Goal: Complete application form: Complete application form

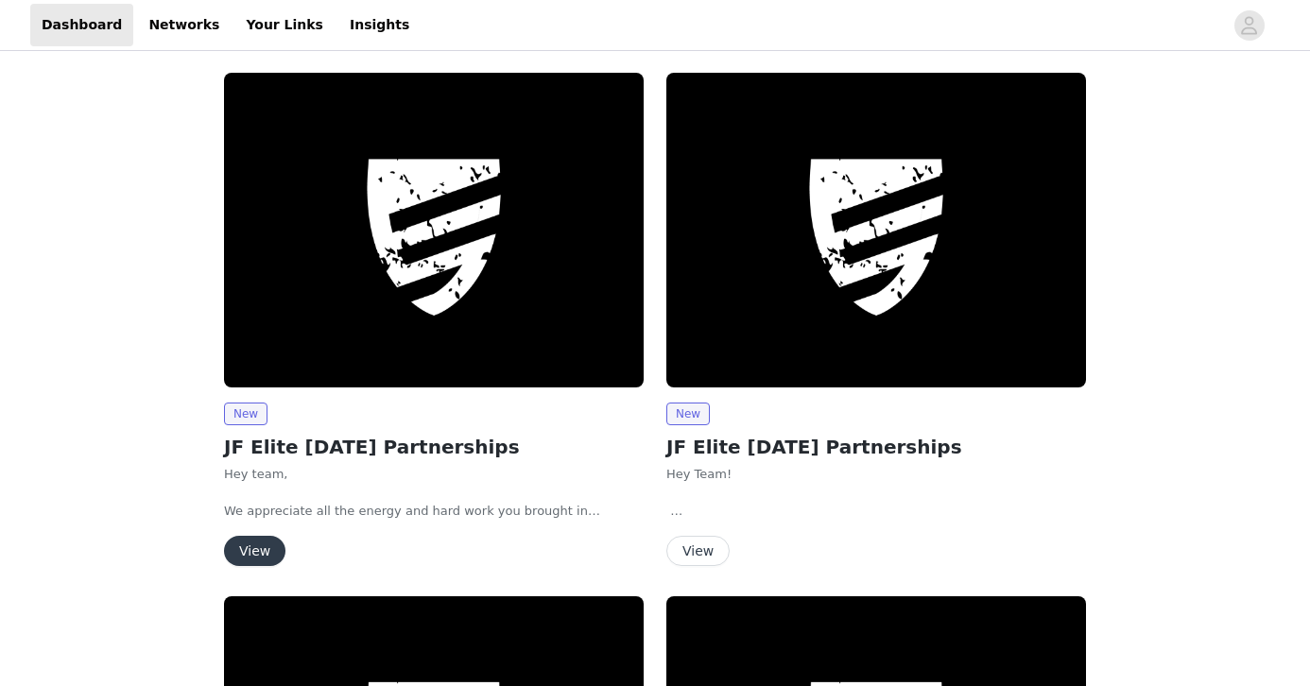
scroll to position [257, 0]
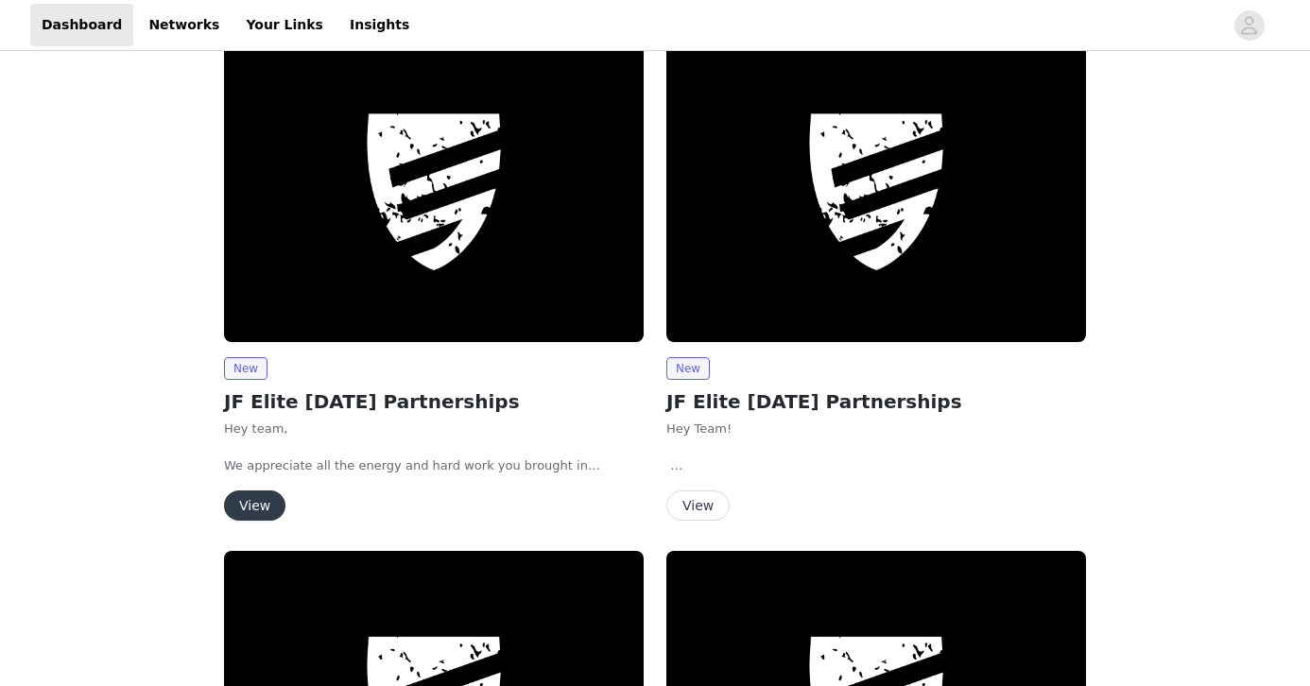
click at [266, 496] on button "View" at bounding box center [254, 505] width 61 height 30
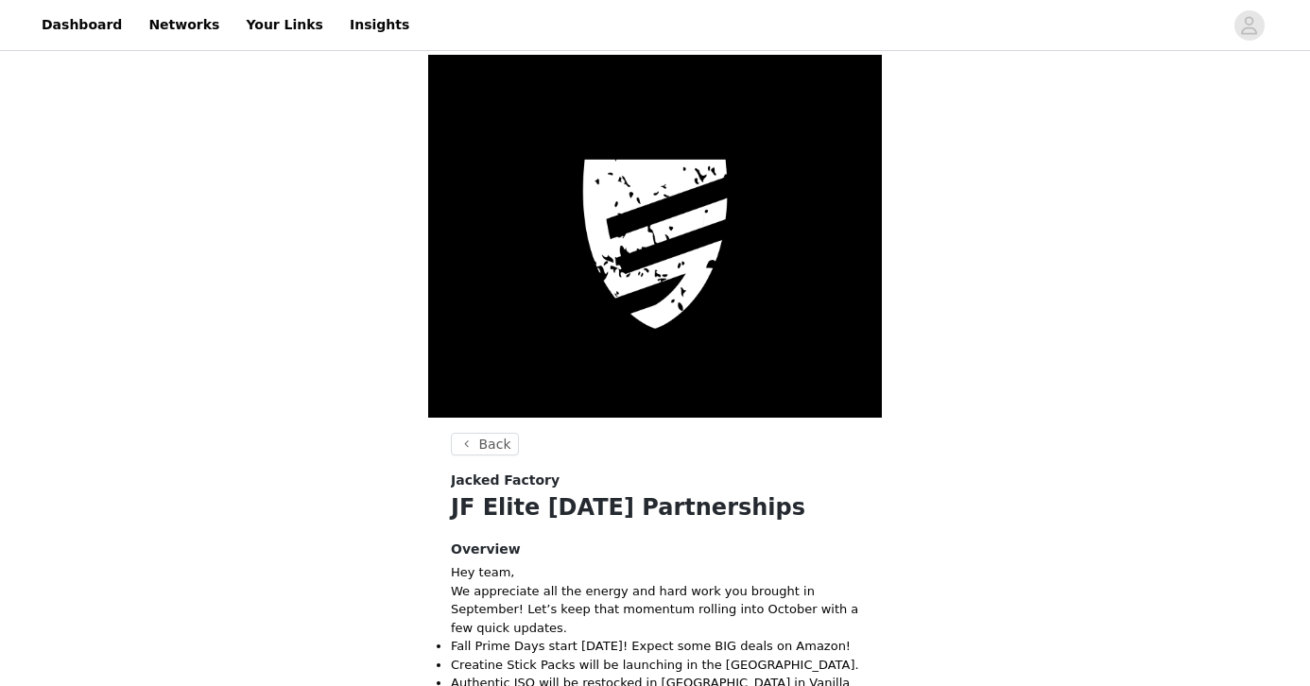
scroll to position [283, 0]
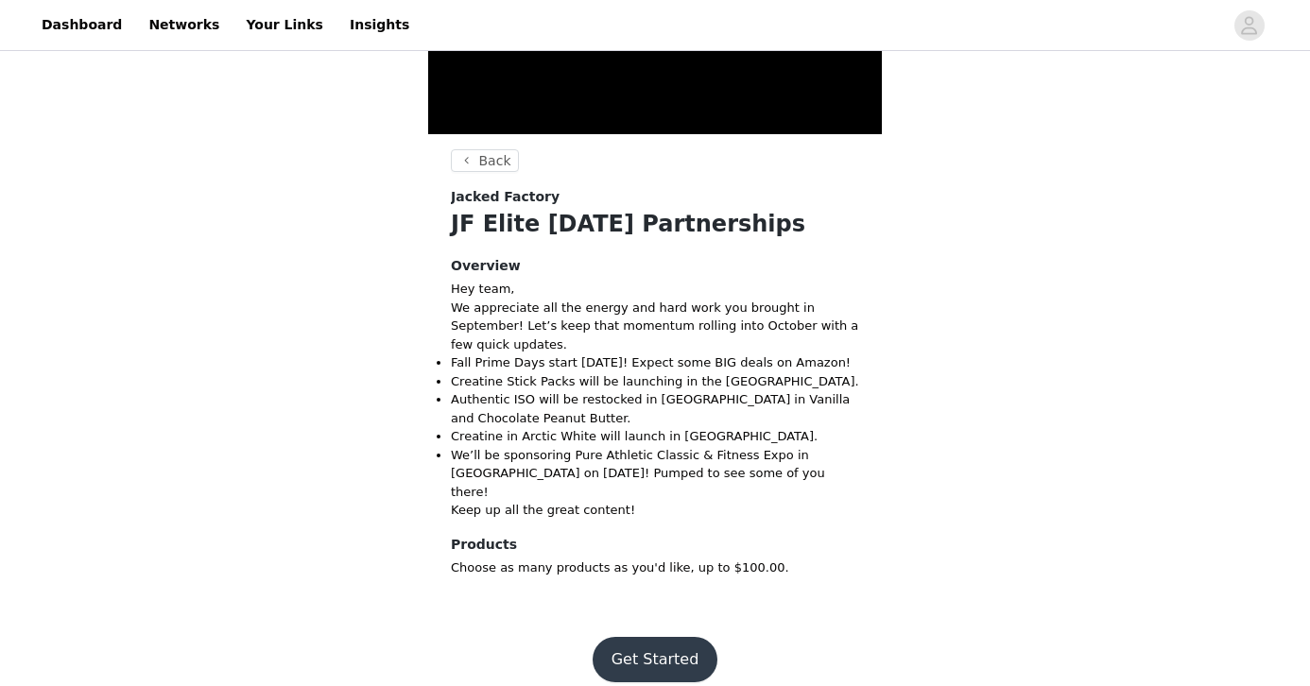
click at [650, 637] on button "Get Started" at bounding box center [655, 659] width 126 height 45
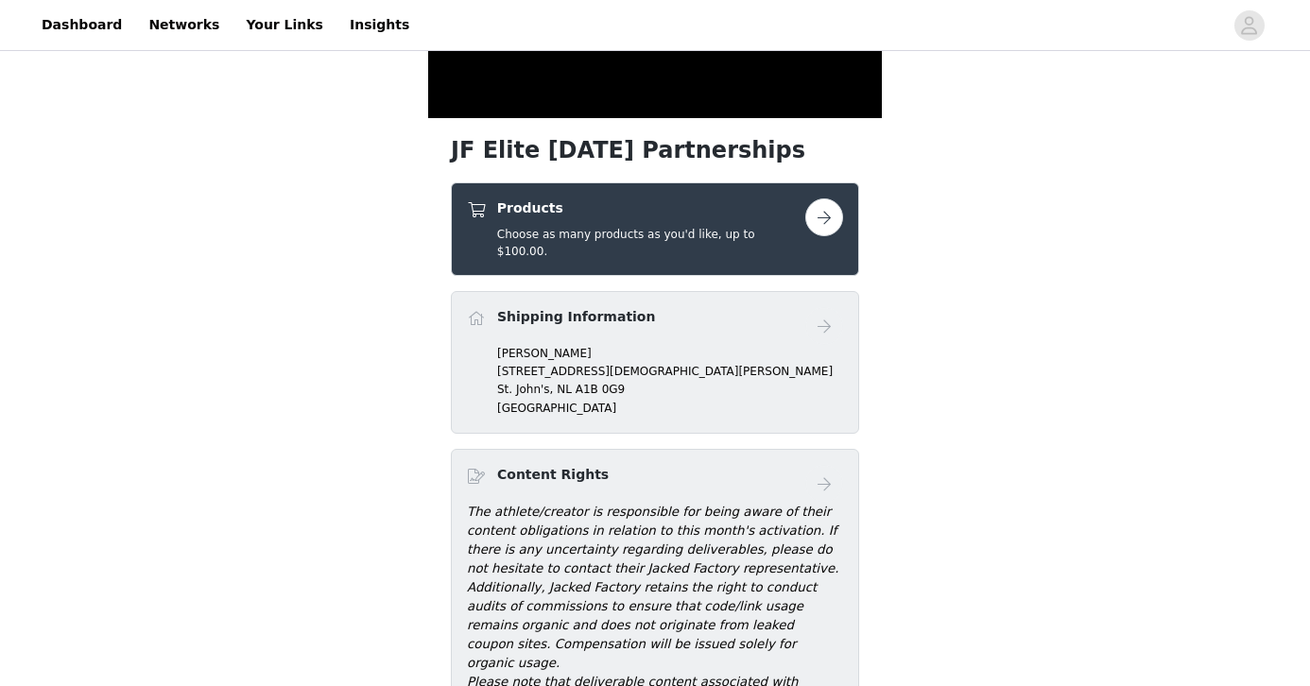
scroll to position [353, 0]
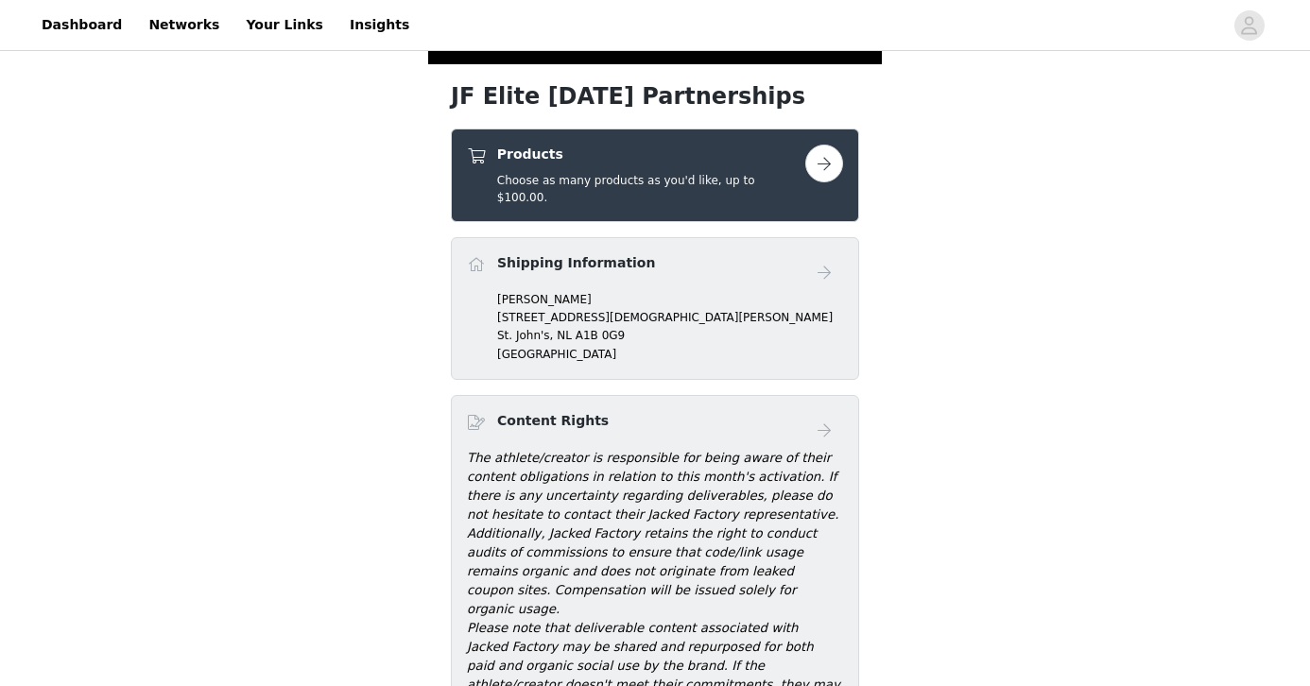
click at [833, 159] on button "button" at bounding box center [824, 164] width 38 height 38
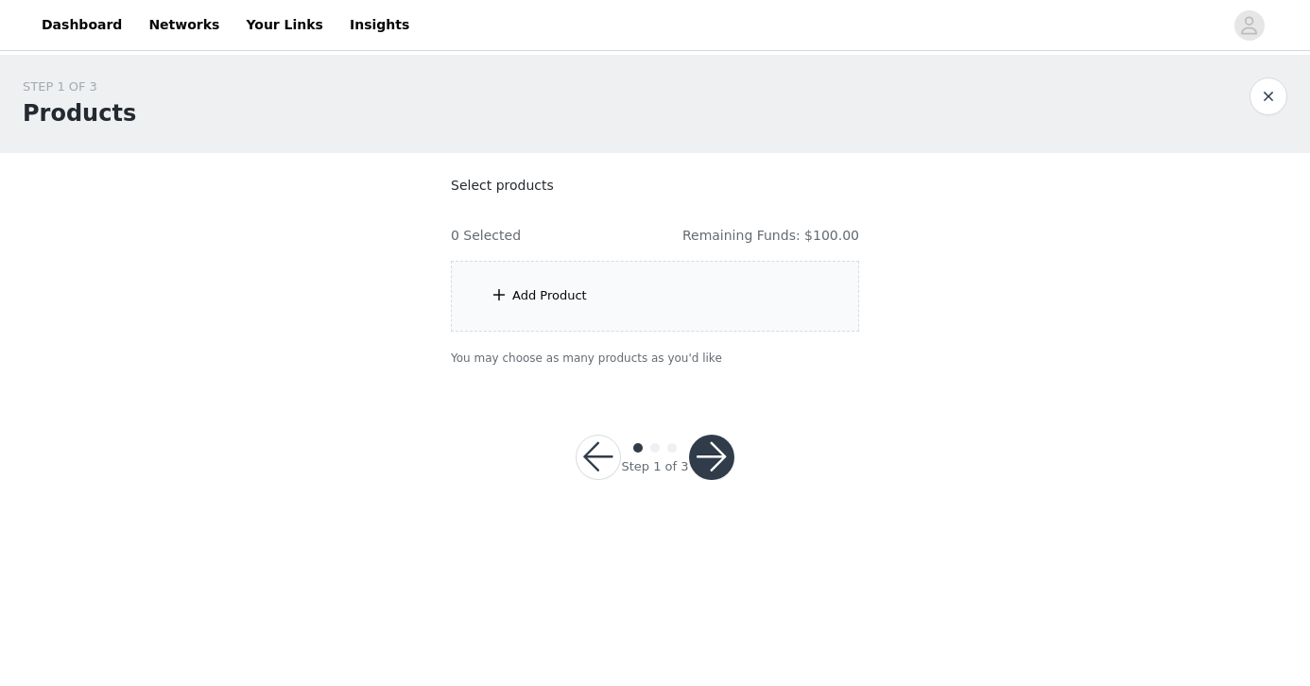
click at [690, 313] on div "Add Product" at bounding box center [655, 296] width 408 height 71
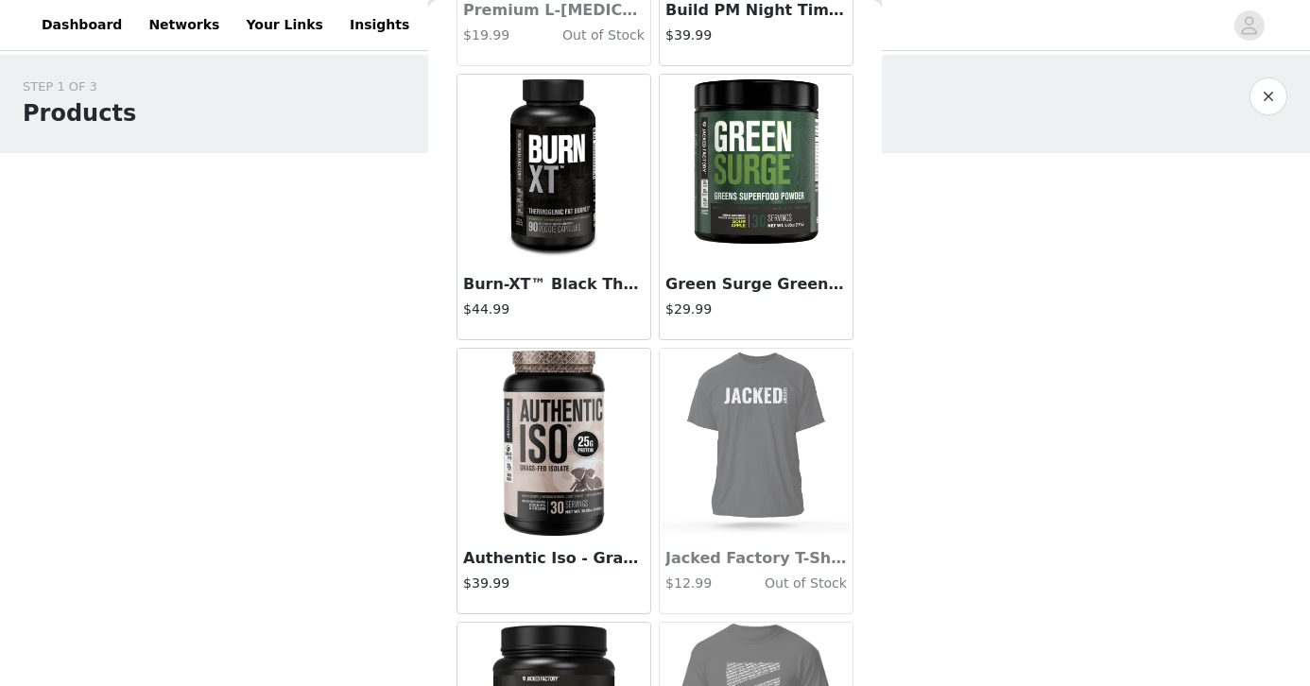
scroll to position [1726, 0]
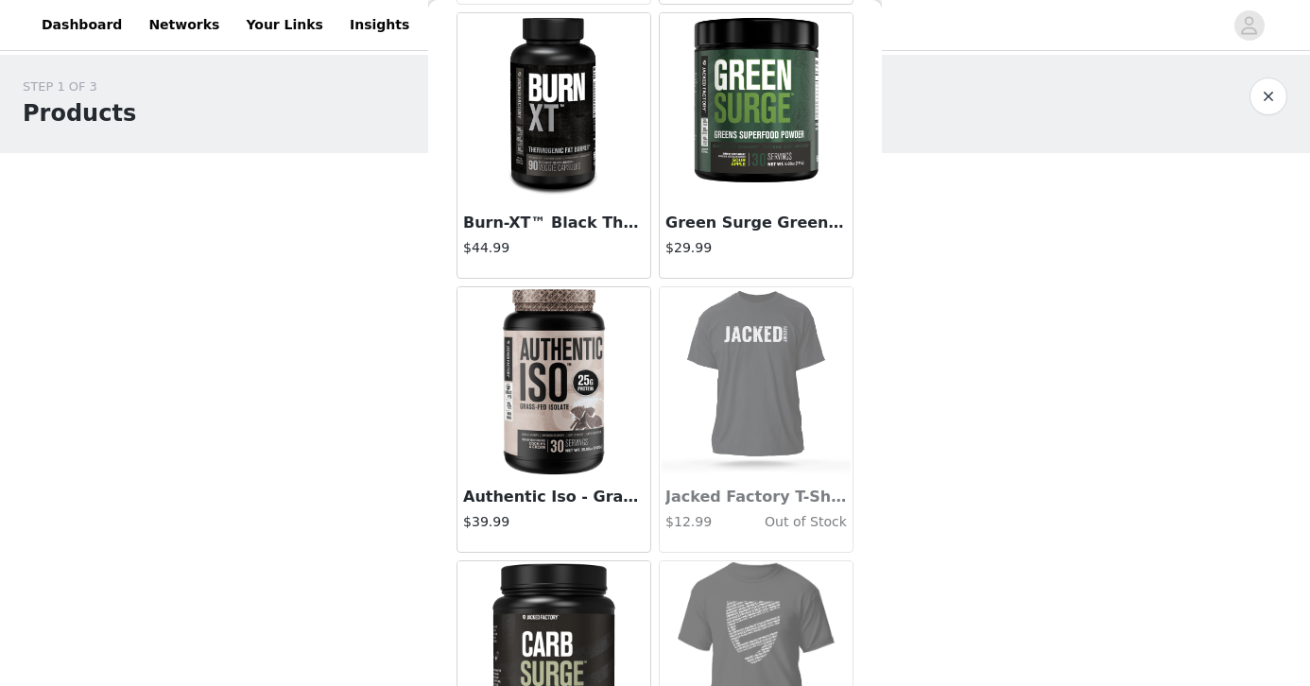
click at [569, 420] on img at bounding box center [553, 381] width 189 height 189
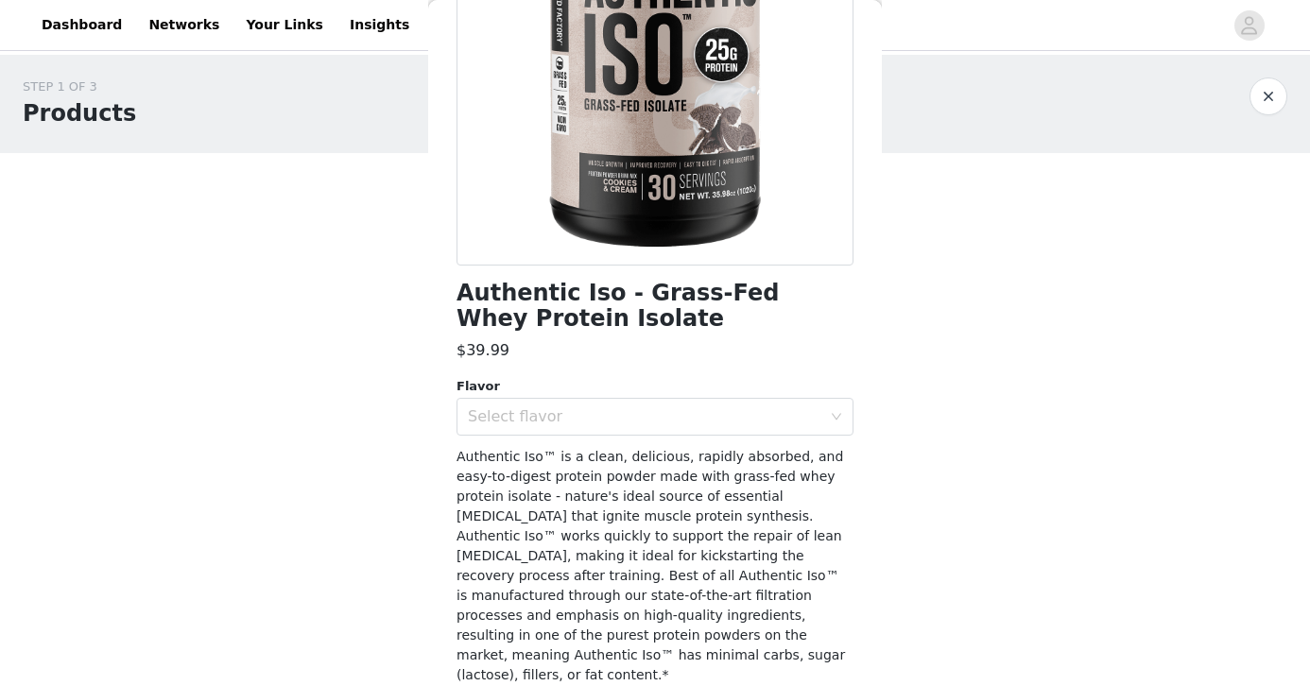
scroll to position [312, 0]
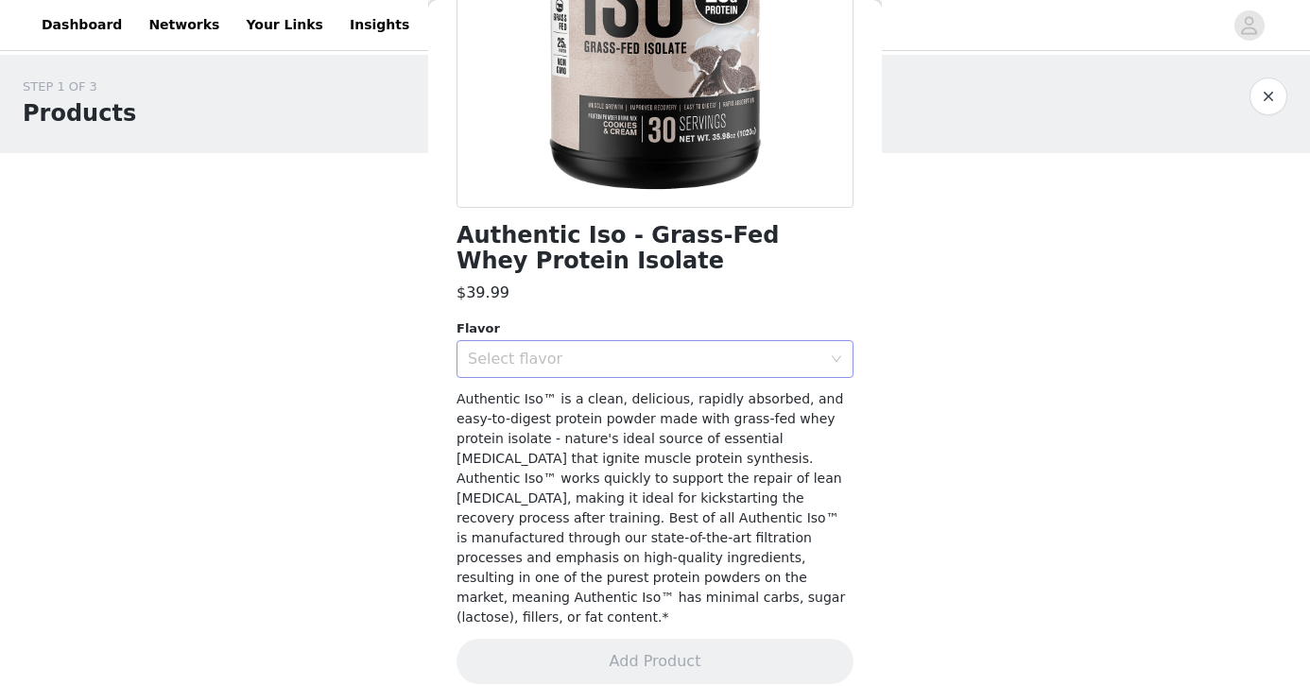
click at [681, 354] on div "Select flavor" at bounding box center [644, 359] width 353 height 19
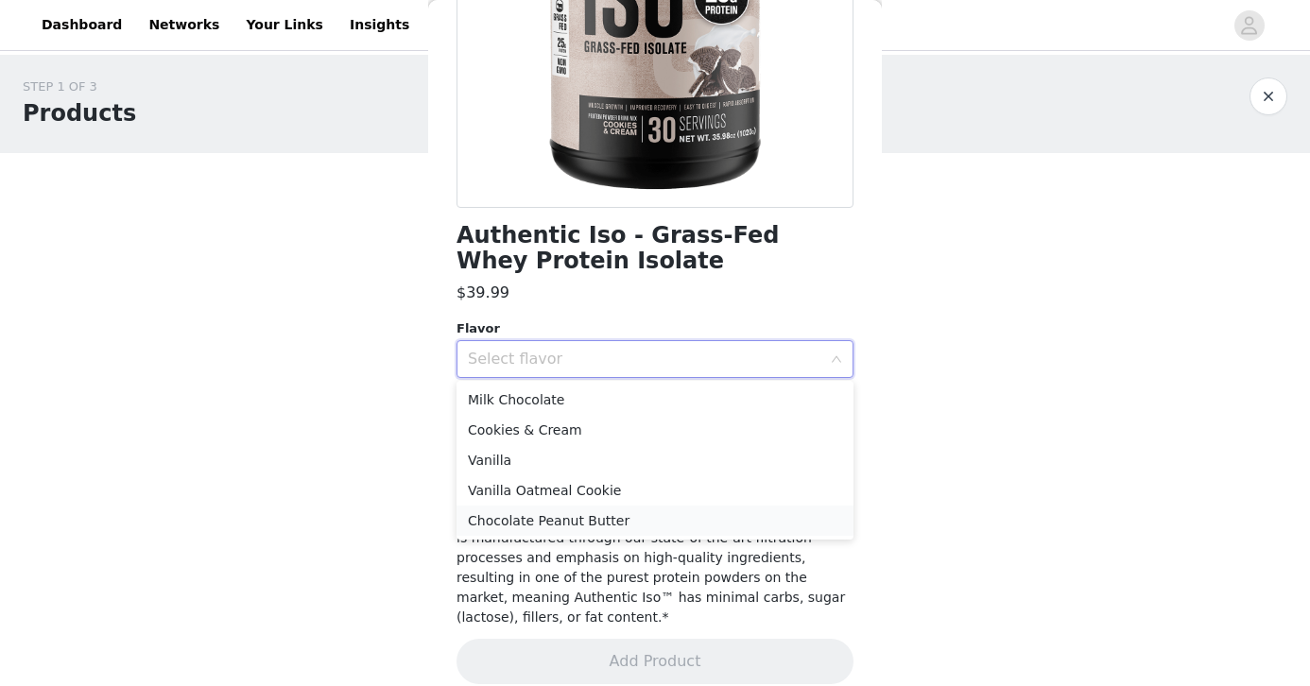
click at [638, 517] on li "Chocolate Peanut Butter" at bounding box center [654, 521] width 397 height 30
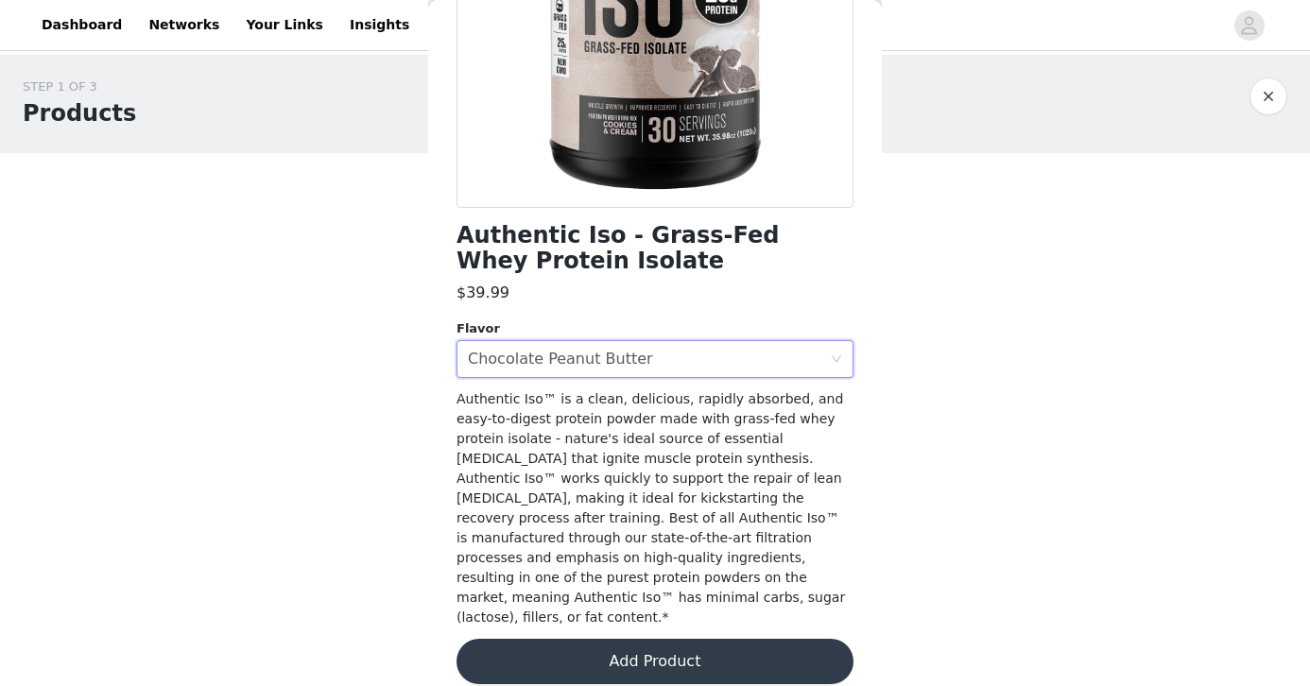
click at [638, 517] on span "Authentic Iso™ is a clean, delicious, rapidly absorbed, and easy-to-digest prot…" at bounding box center [650, 507] width 388 height 233
click at [625, 639] on button "Add Product" at bounding box center [654, 661] width 397 height 45
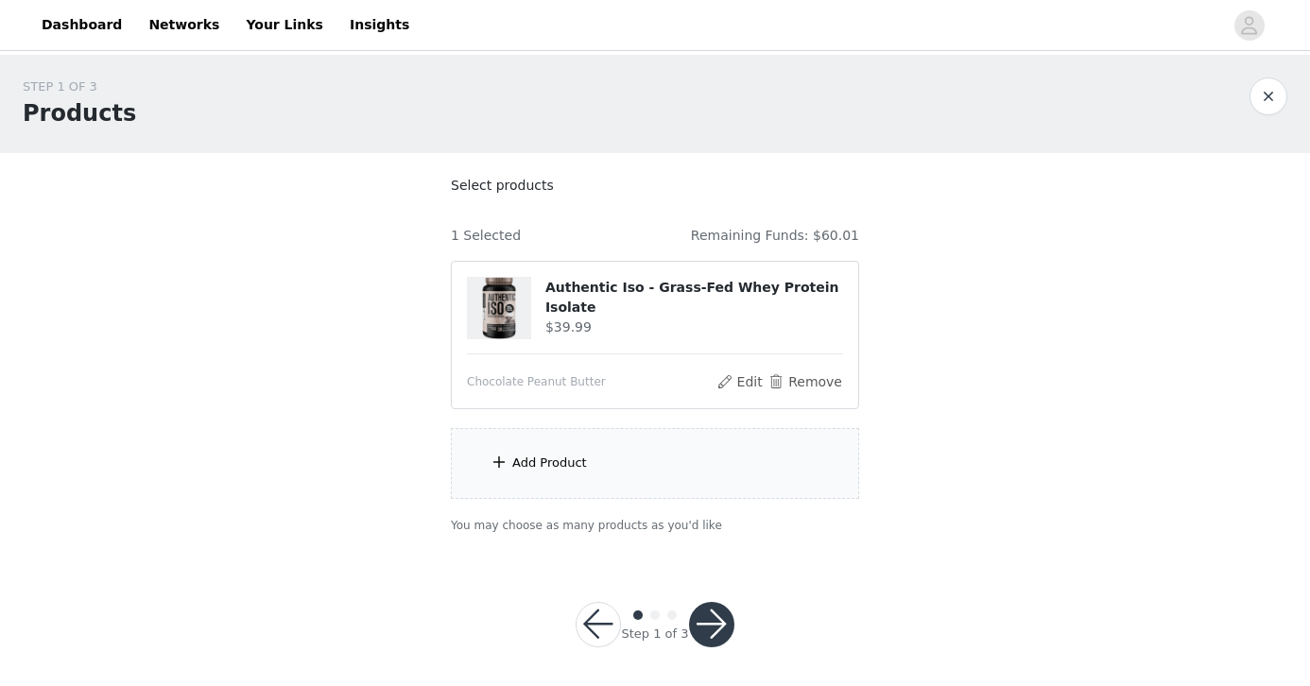
click at [537, 454] on div "Add Product" at bounding box center [549, 463] width 75 height 19
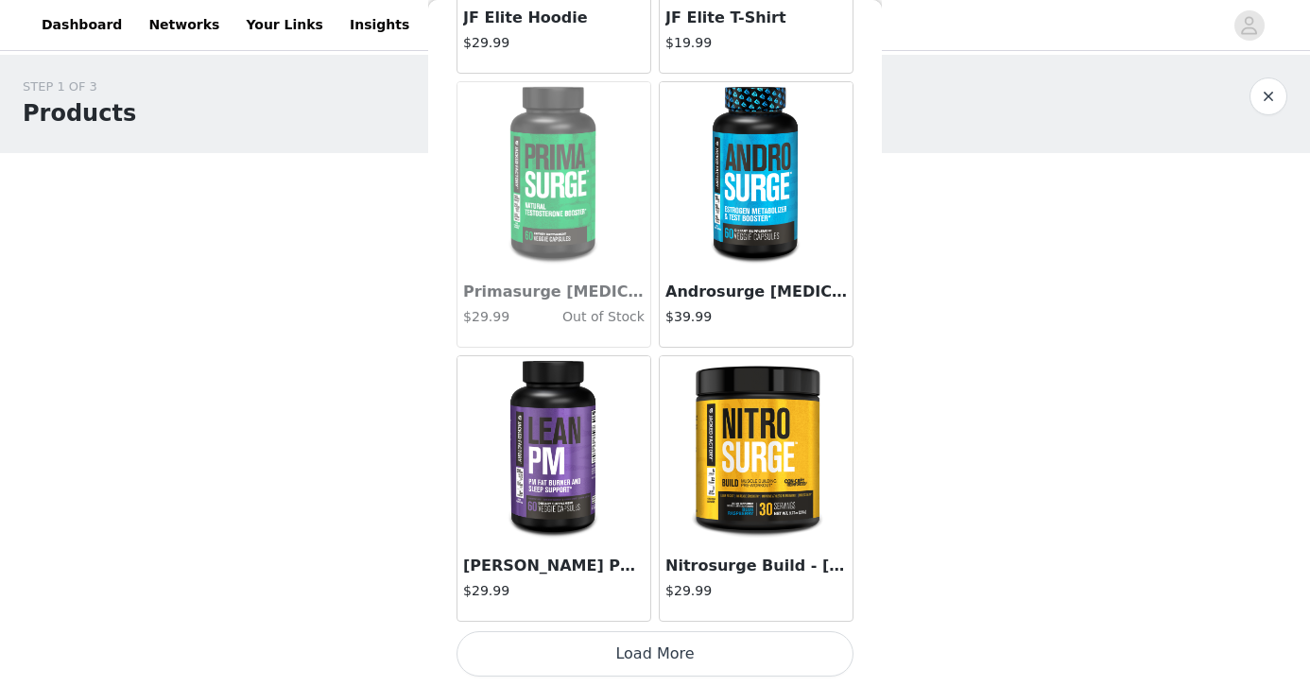
scroll to position [7, 0]
click at [649, 655] on button "Load More" at bounding box center [654, 653] width 397 height 45
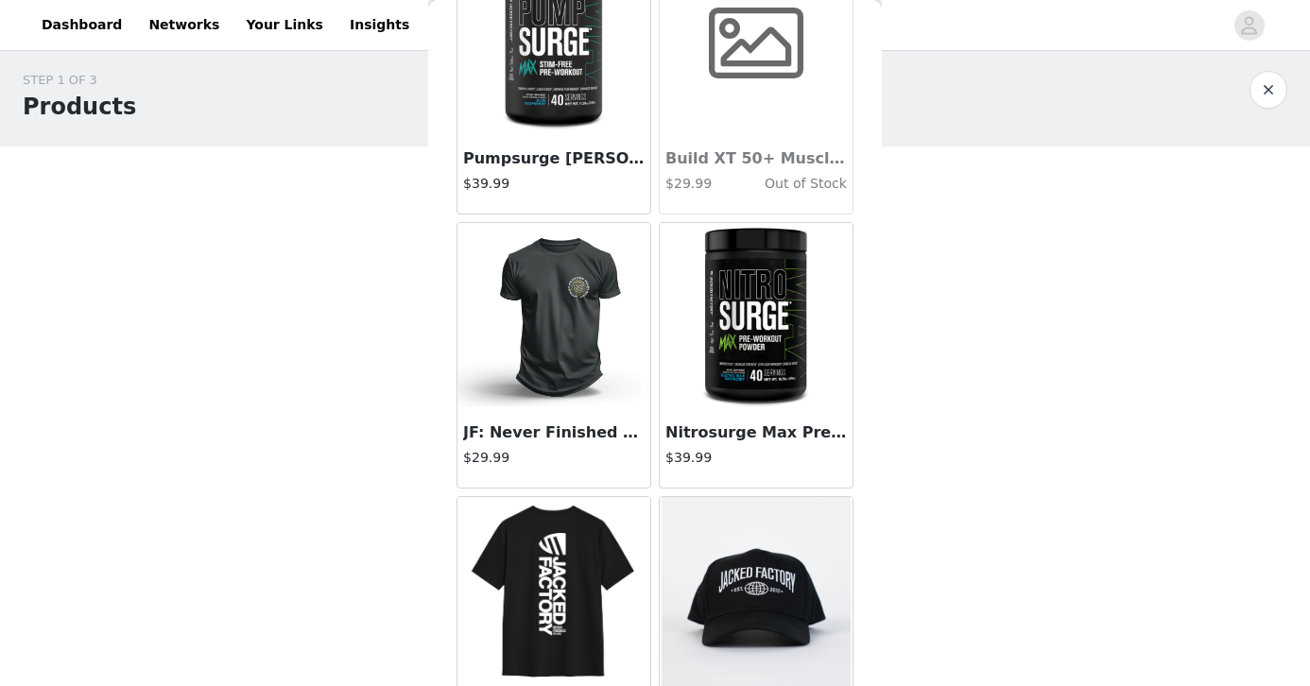
scroll to position [7686, 0]
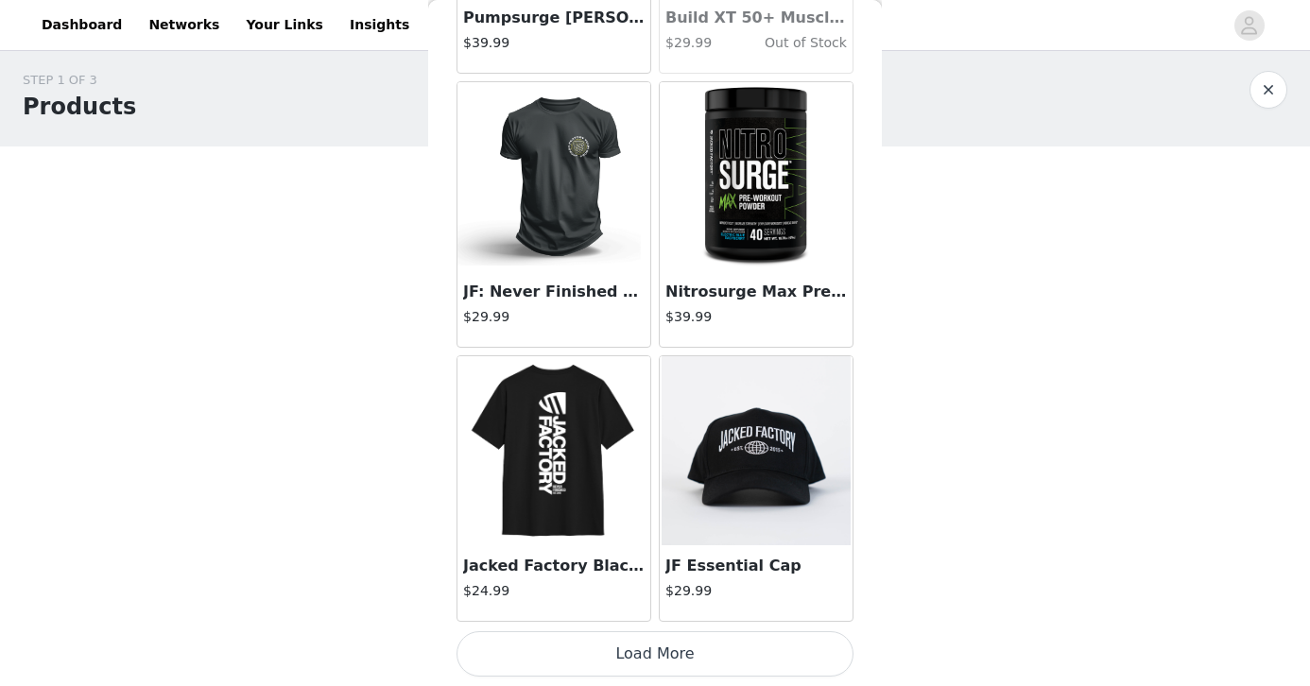
click at [654, 658] on button "Load More" at bounding box center [654, 653] width 397 height 45
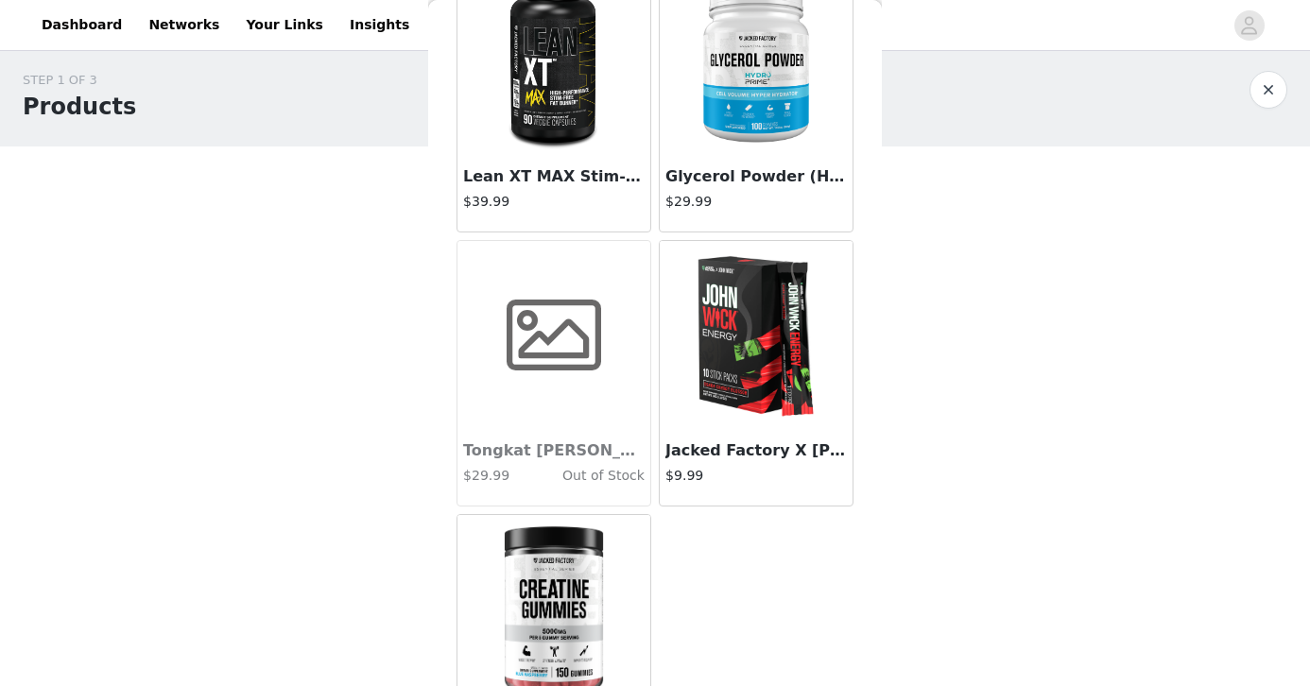
scroll to position [8721, 0]
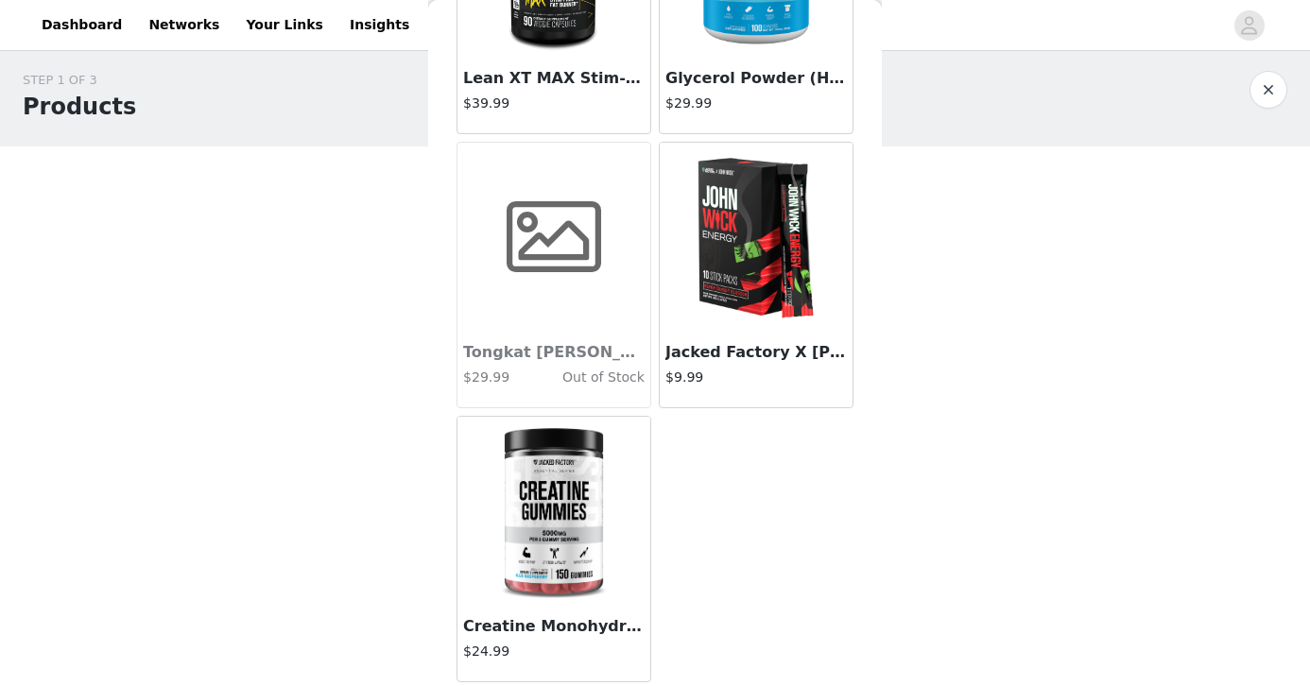
click at [546, 551] on img at bounding box center [554, 511] width 112 height 189
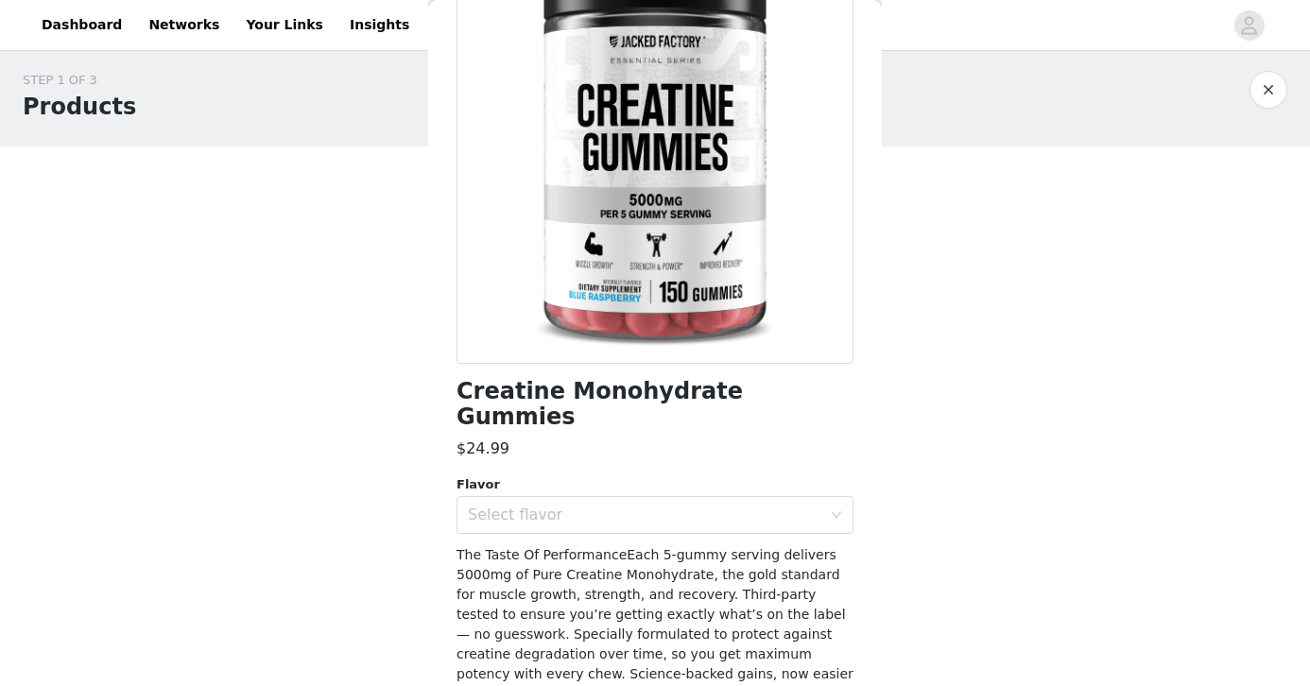
scroll to position [207, 0]
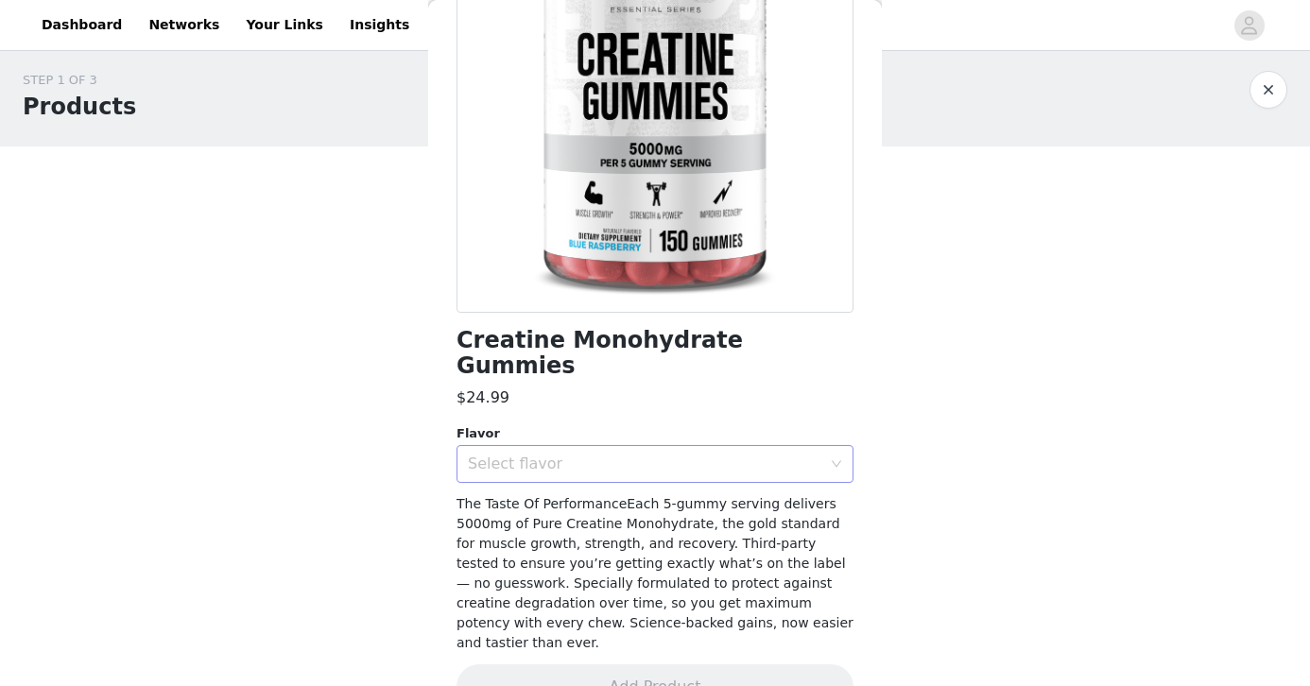
click at [664, 454] on div "Select flavor" at bounding box center [644, 463] width 353 height 19
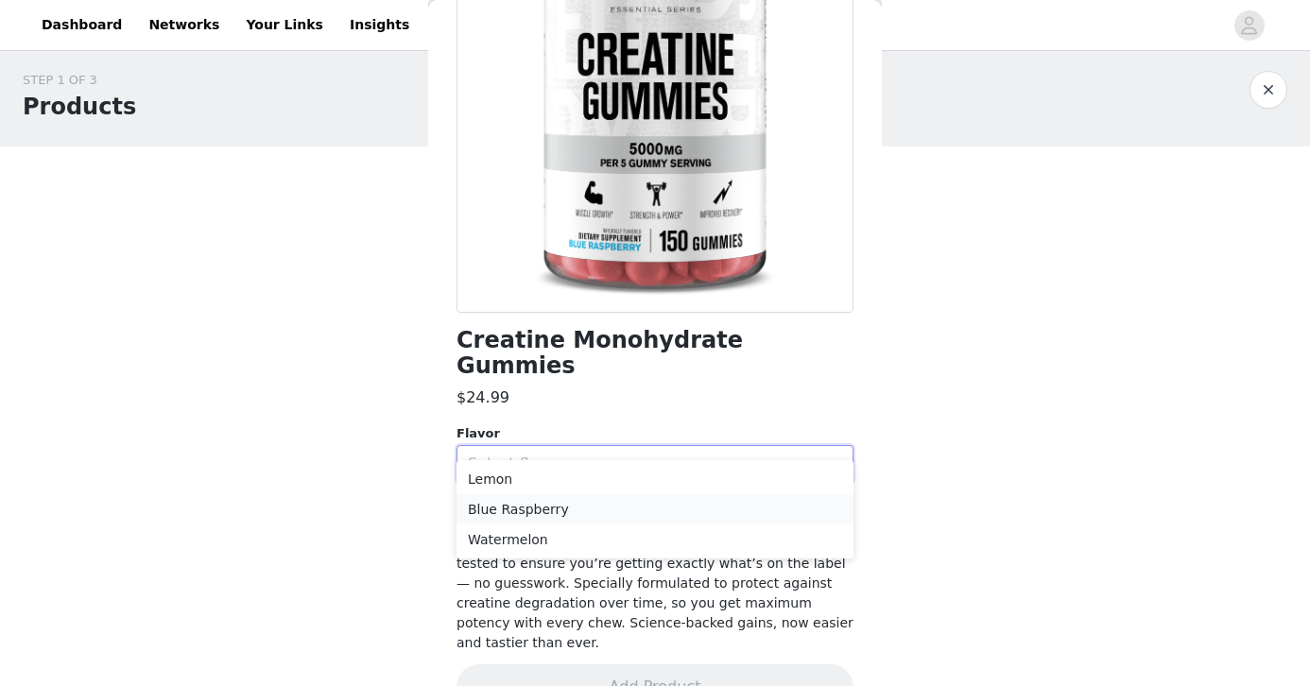
click at [646, 509] on li "Blue Raspberry" at bounding box center [654, 509] width 397 height 30
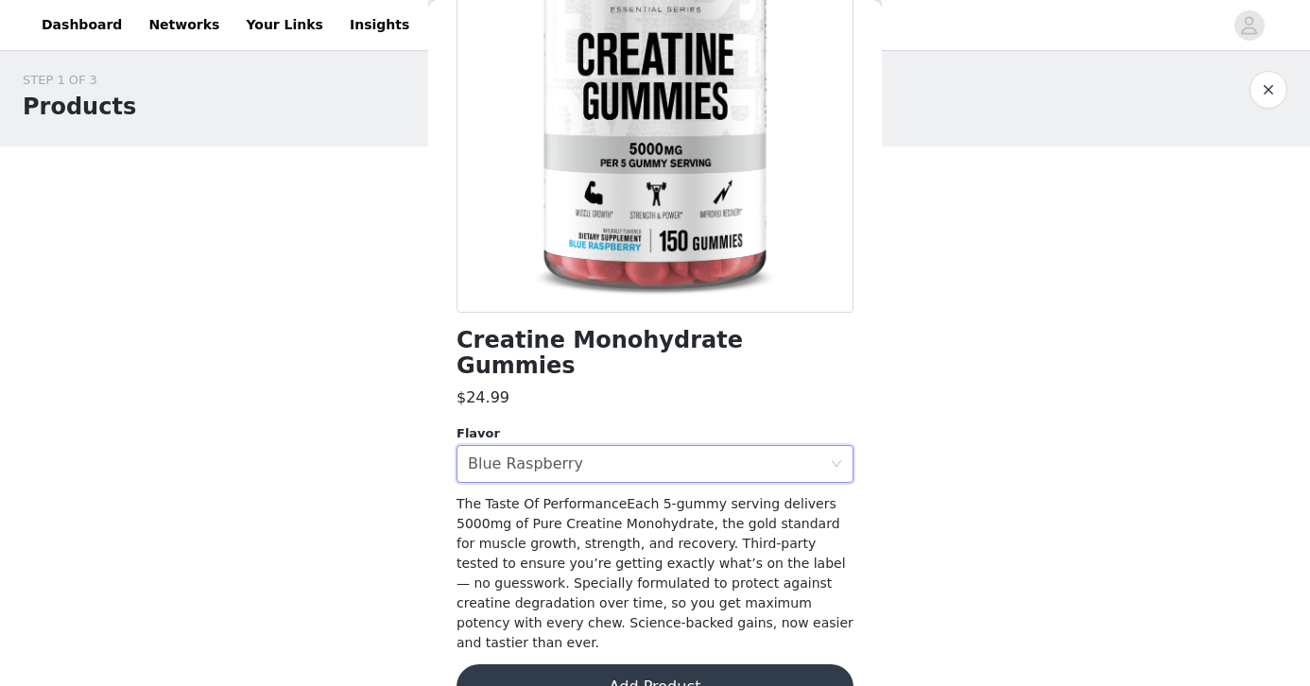
click at [642, 543] on span "The Taste Of PerformanceEach 5-gummy serving delivers 5000mg of Pure Creatine M…" at bounding box center [654, 573] width 397 height 154
click at [619, 664] on button "Add Product" at bounding box center [654, 686] width 397 height 45
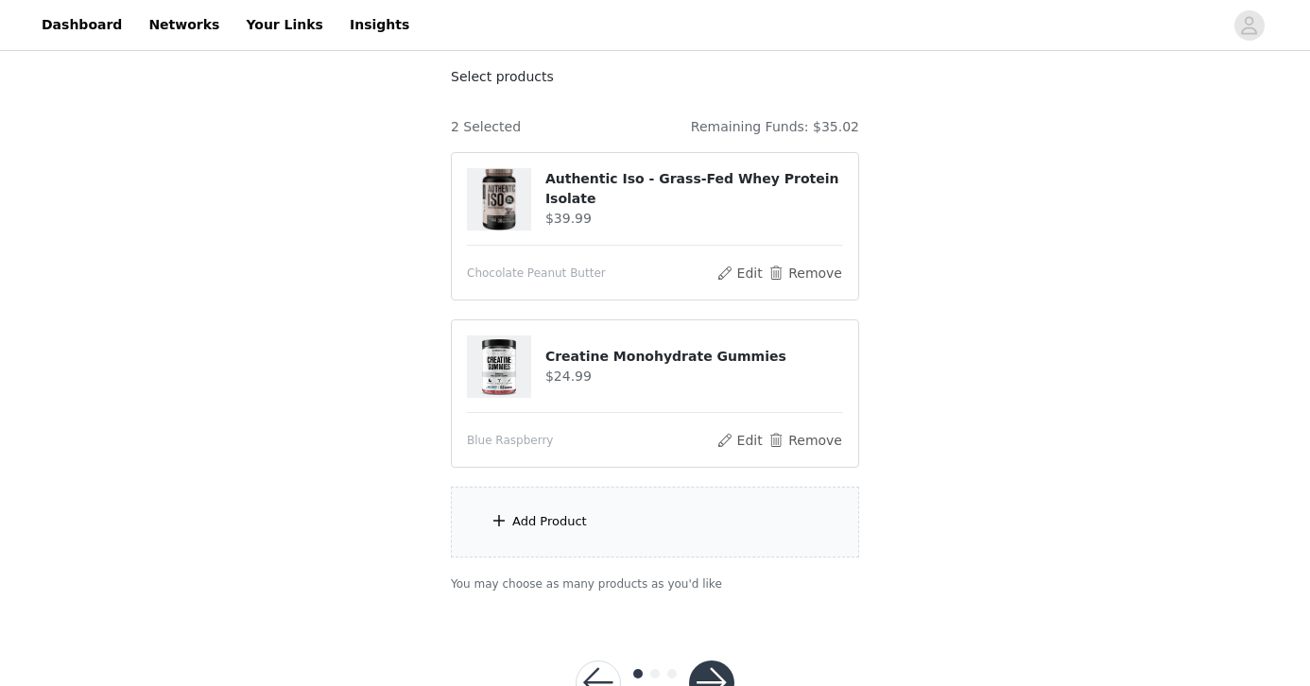
scroll to position [110, 0]
click at [561, 523] on div "Add Product" at bounding box center [549, 520] width 75 height 19
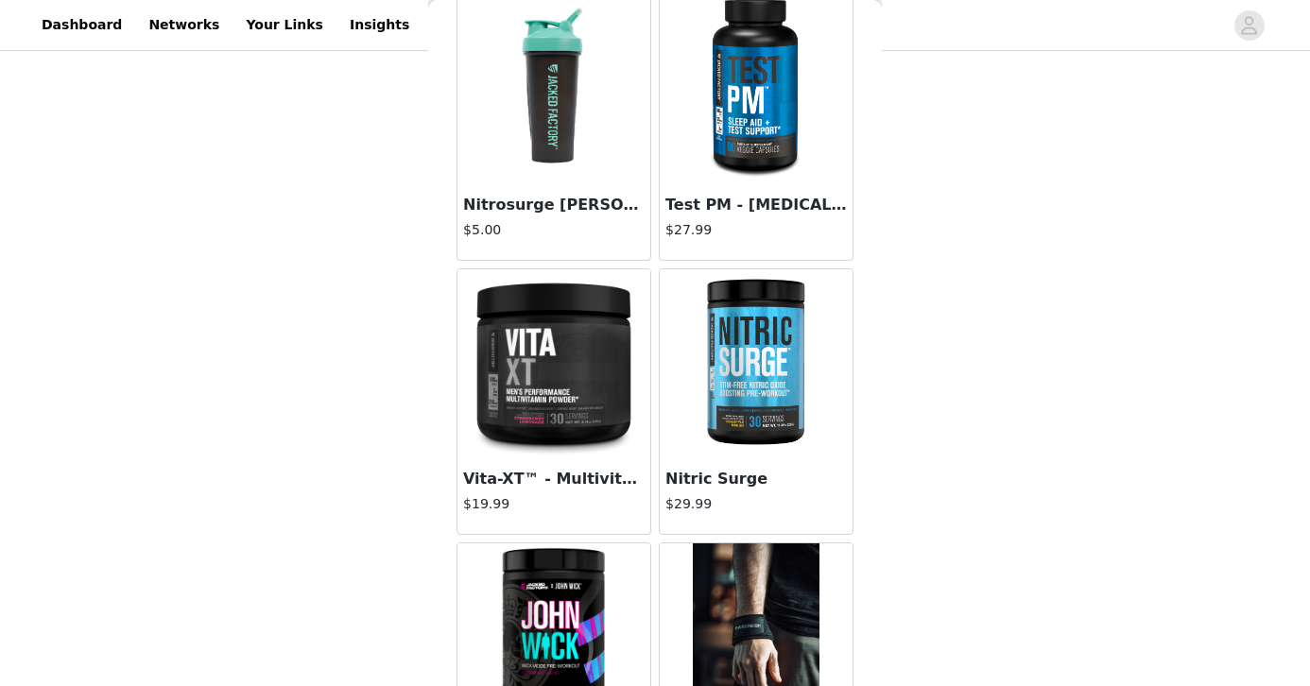
scroll to position [6123, 0]
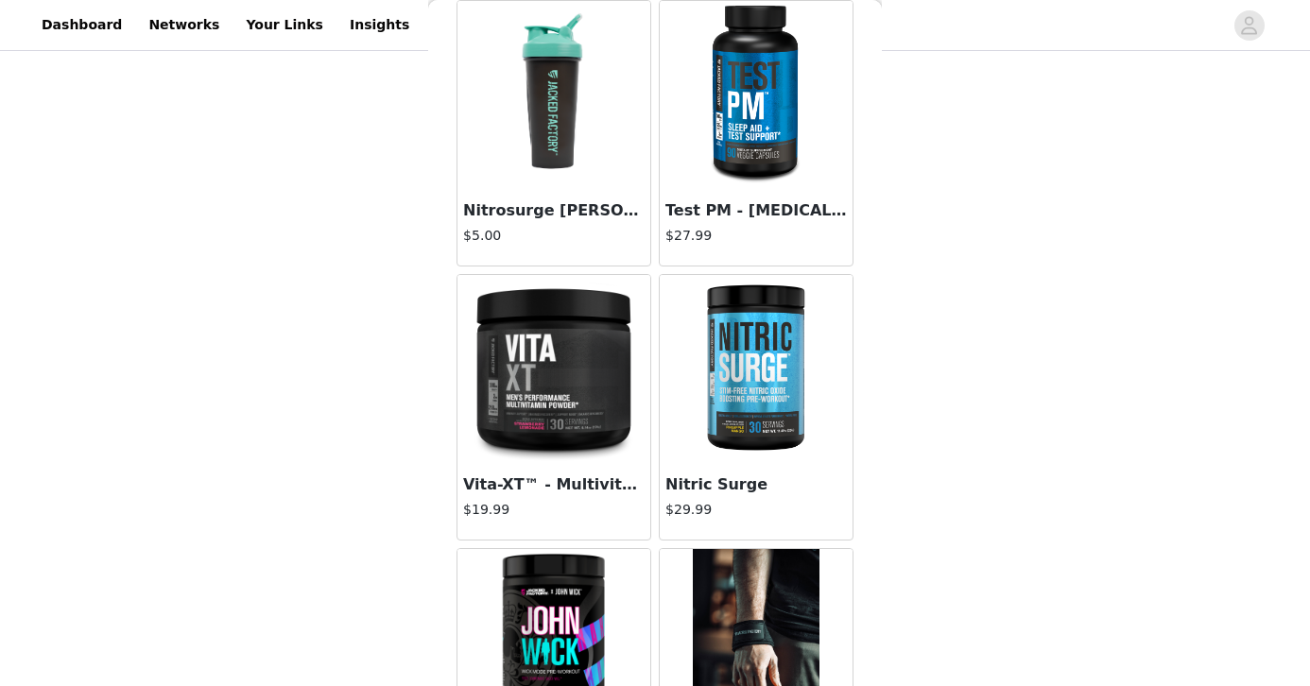
click at [746, 412] on img at bounding box center [755, 369] width 189 height 189
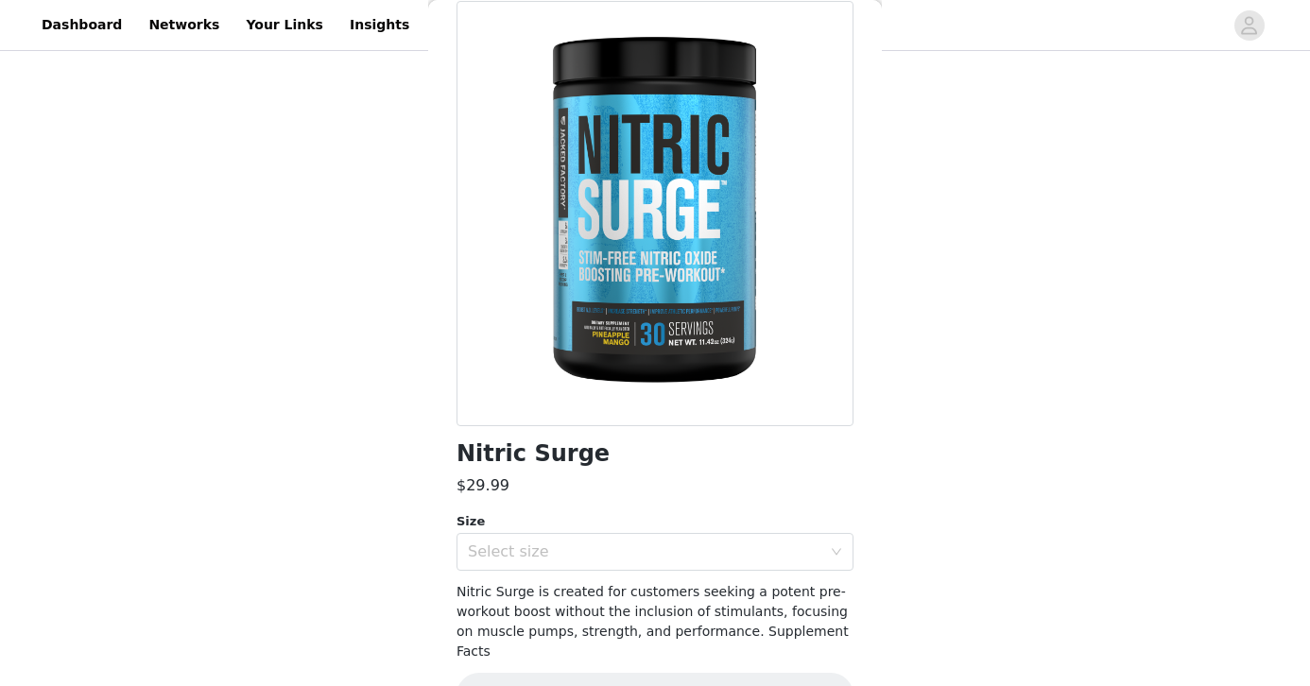
scroll to position [128, 0]
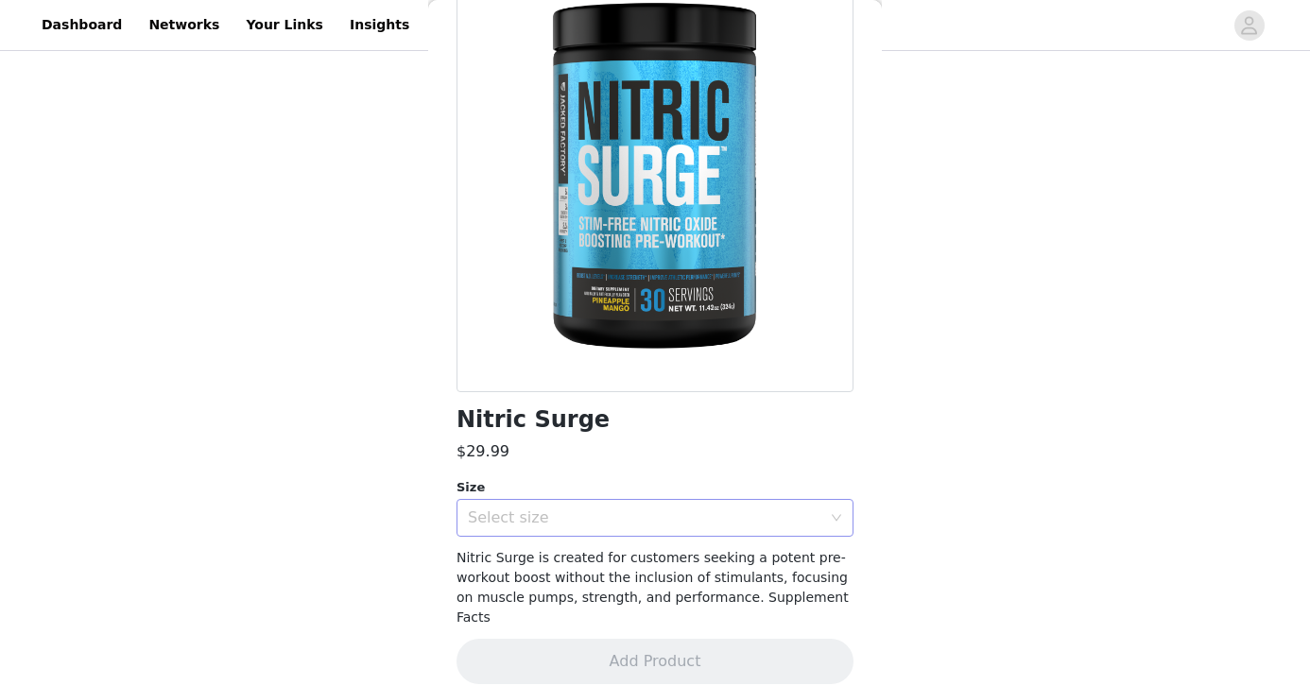
click at [671, 518] on div "Select size" at bounding box center [644, 517] width 353 height 19
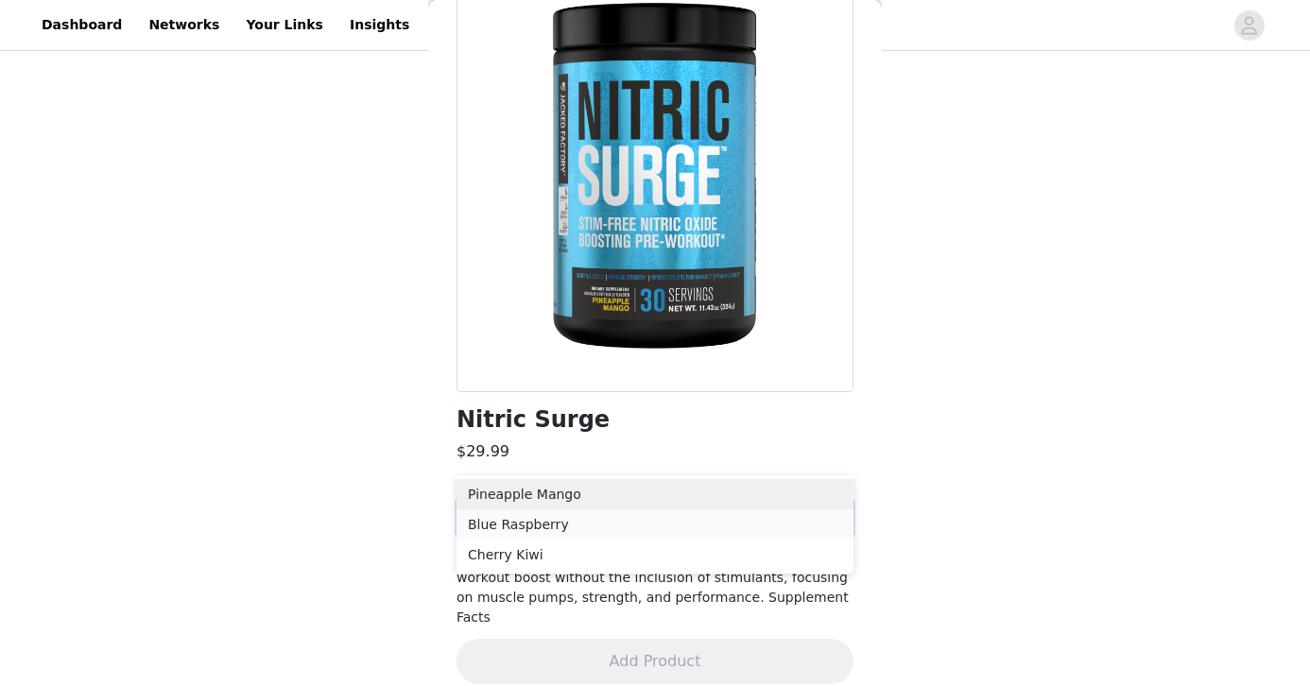
scroll to position [173, 0]
click at [670, 489] on li "Pineapple Mango" at bounding box center [654, 495] width 397 height 30
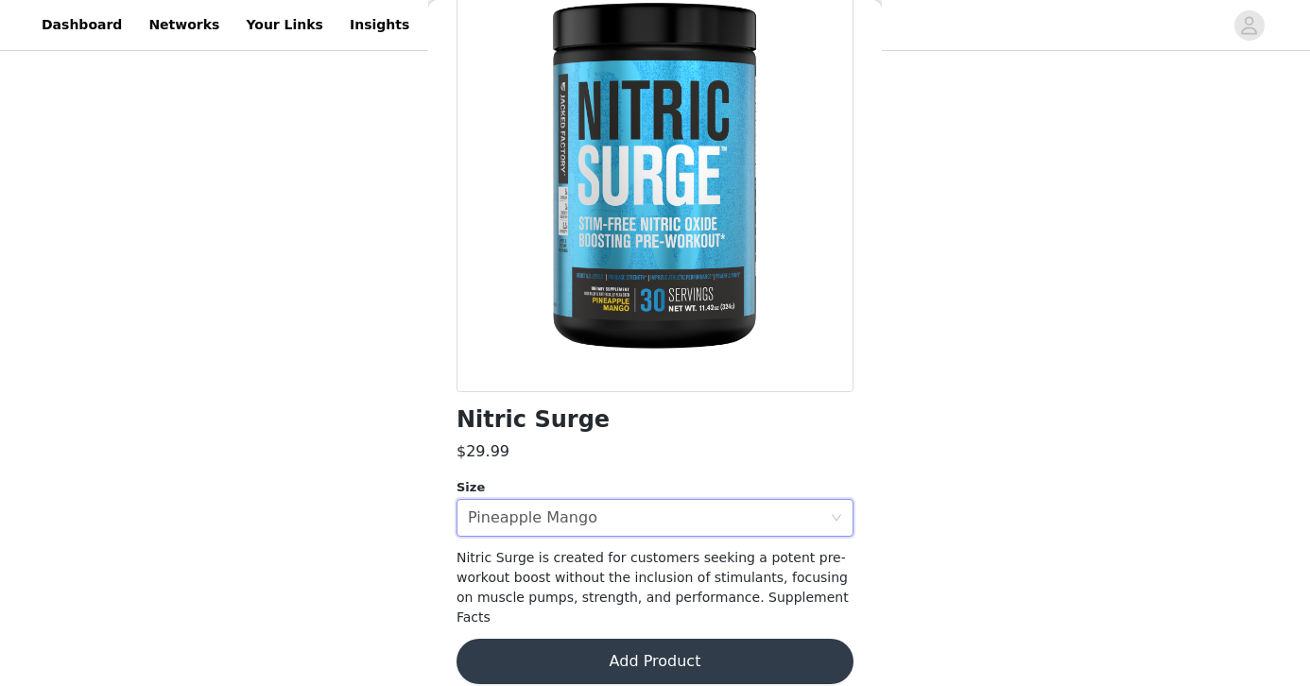
click at [706, 430] on div "Nitric Surge" at bounding box center [654, 420] width 397 height 26
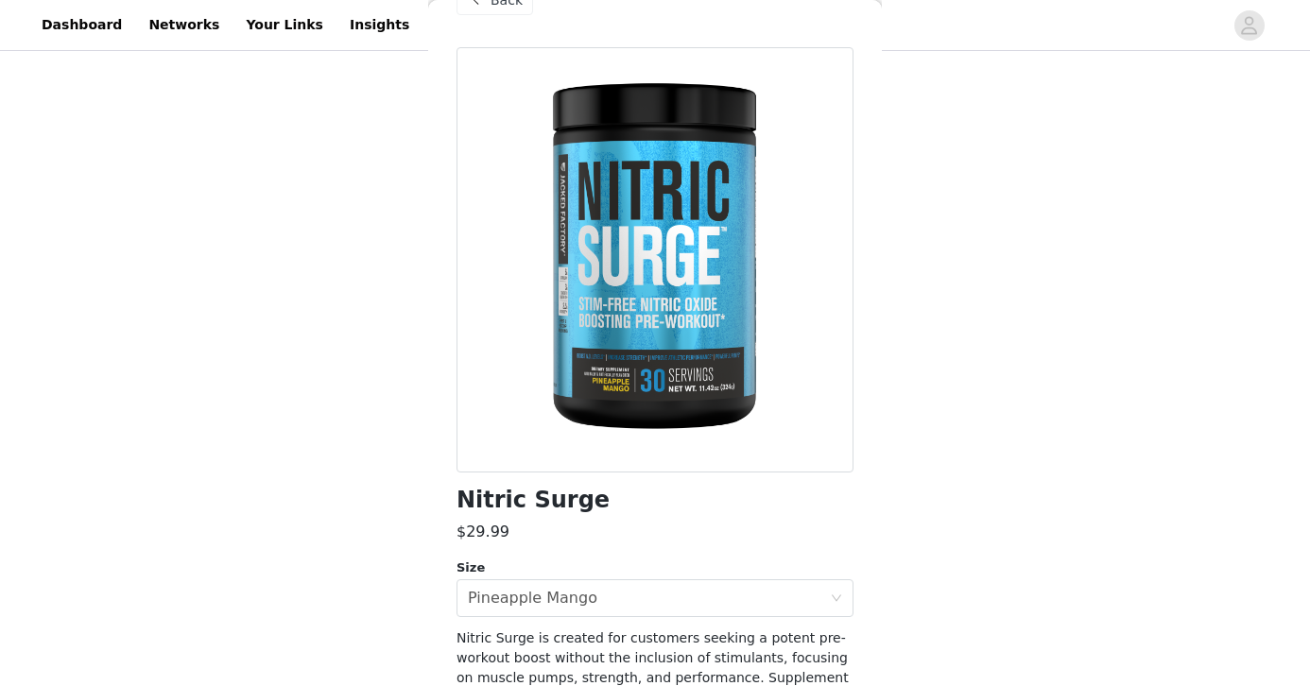
scroll to position [128, 0]
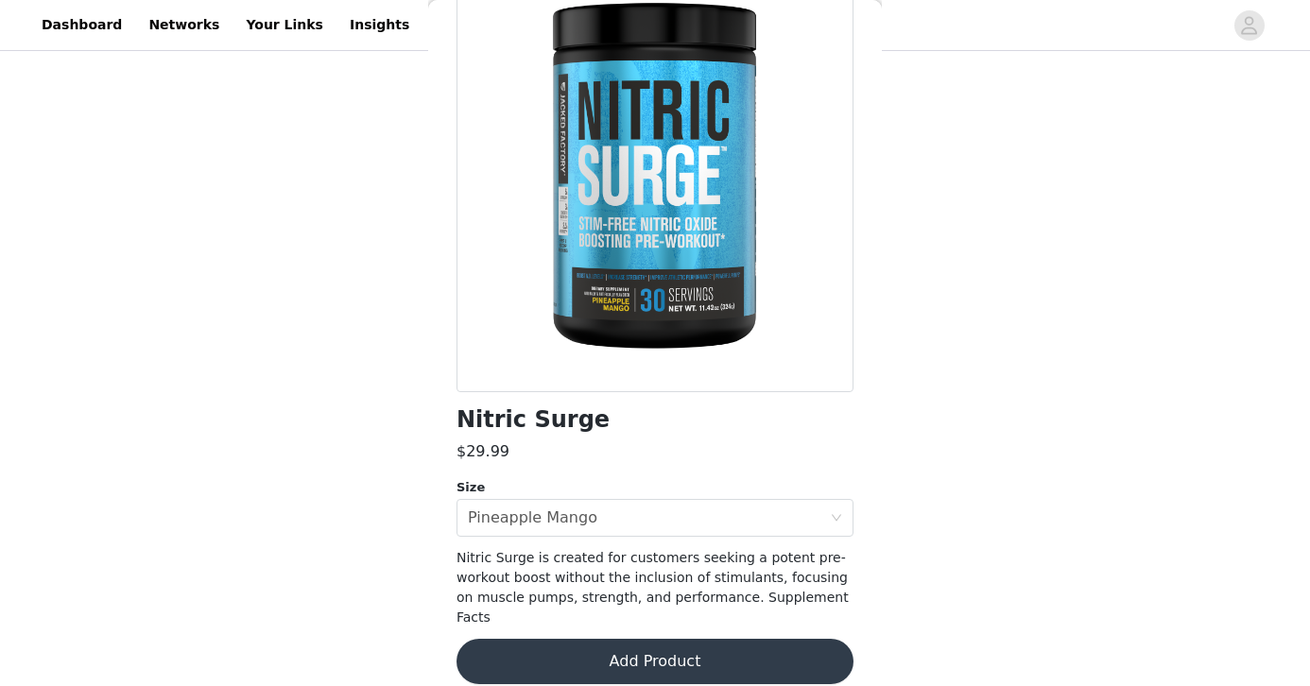
click at [653, 639] on button "Add Product" at bounding box center [654, 661] width 397 height 45
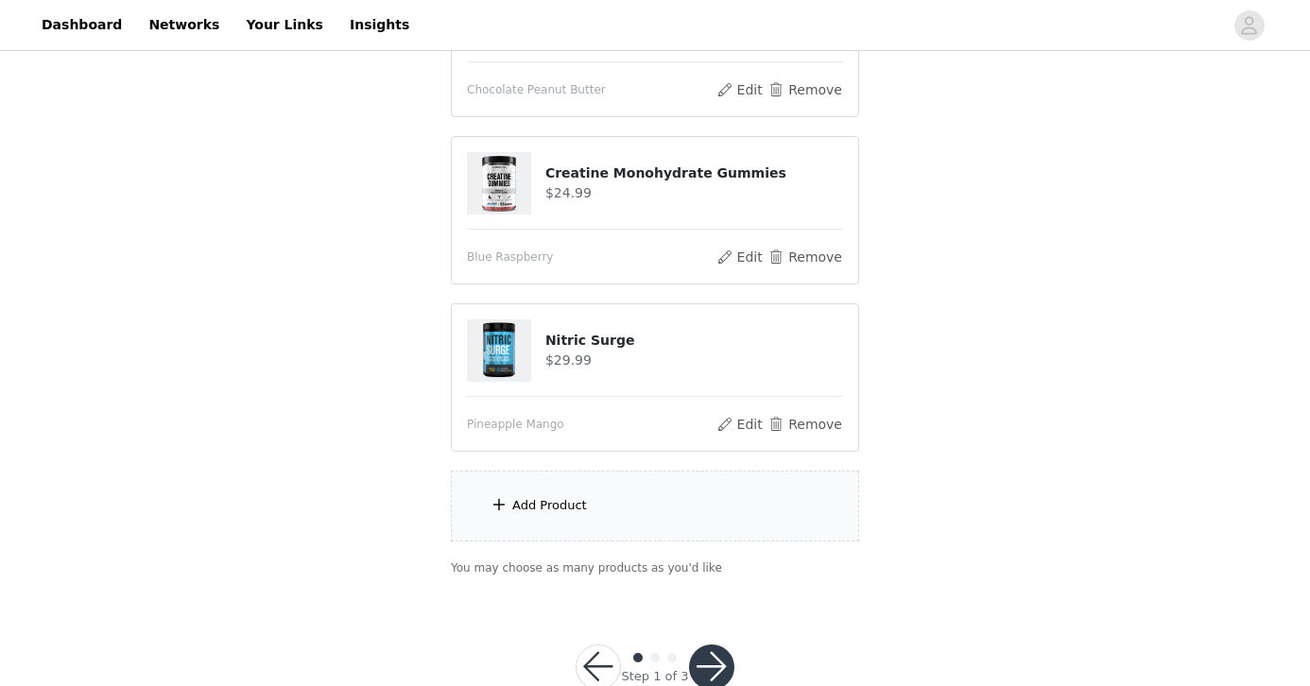
scroll to position [341, 0]
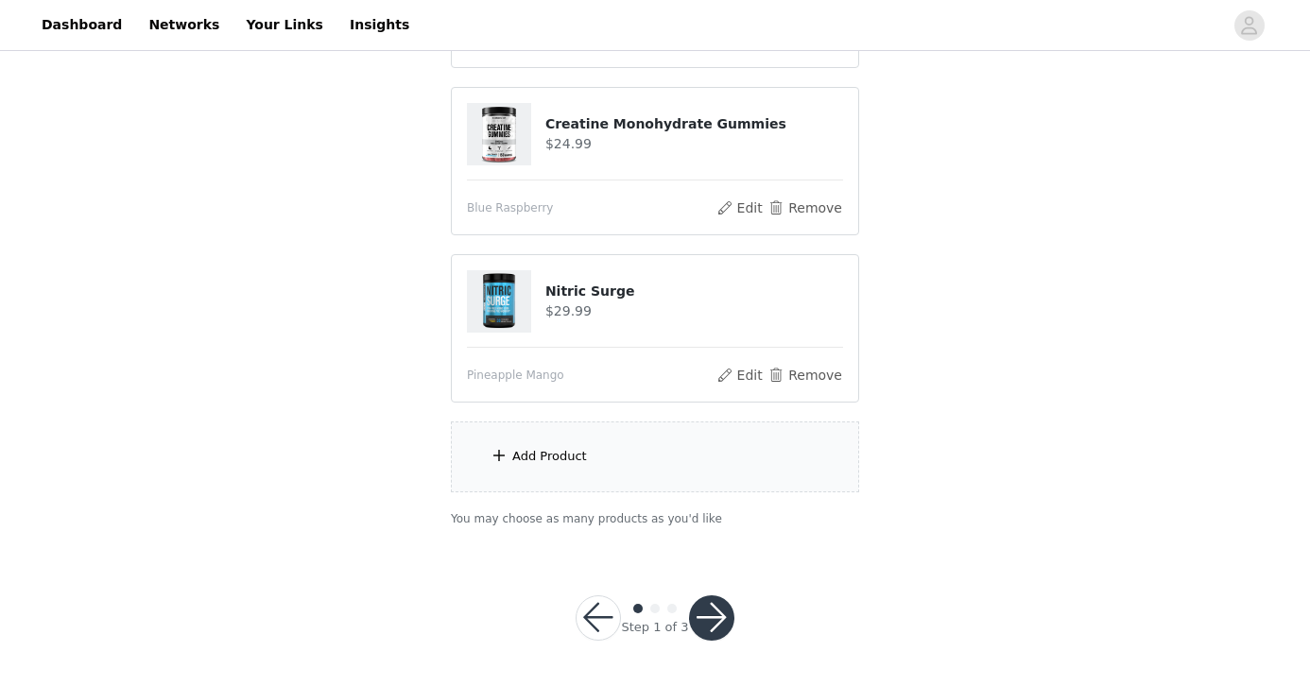
click at [719, 627] on button "button" at bounding box center [711, 617] width 45 height 45
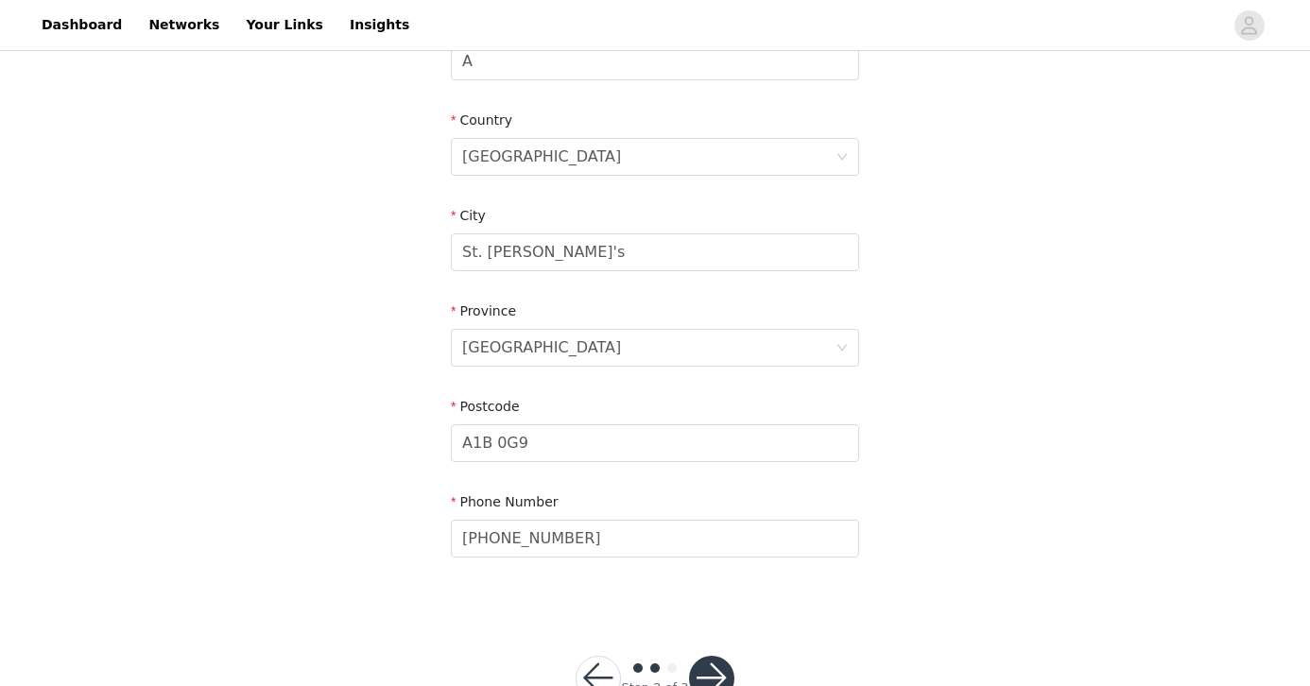
scroll to position [602, 0]
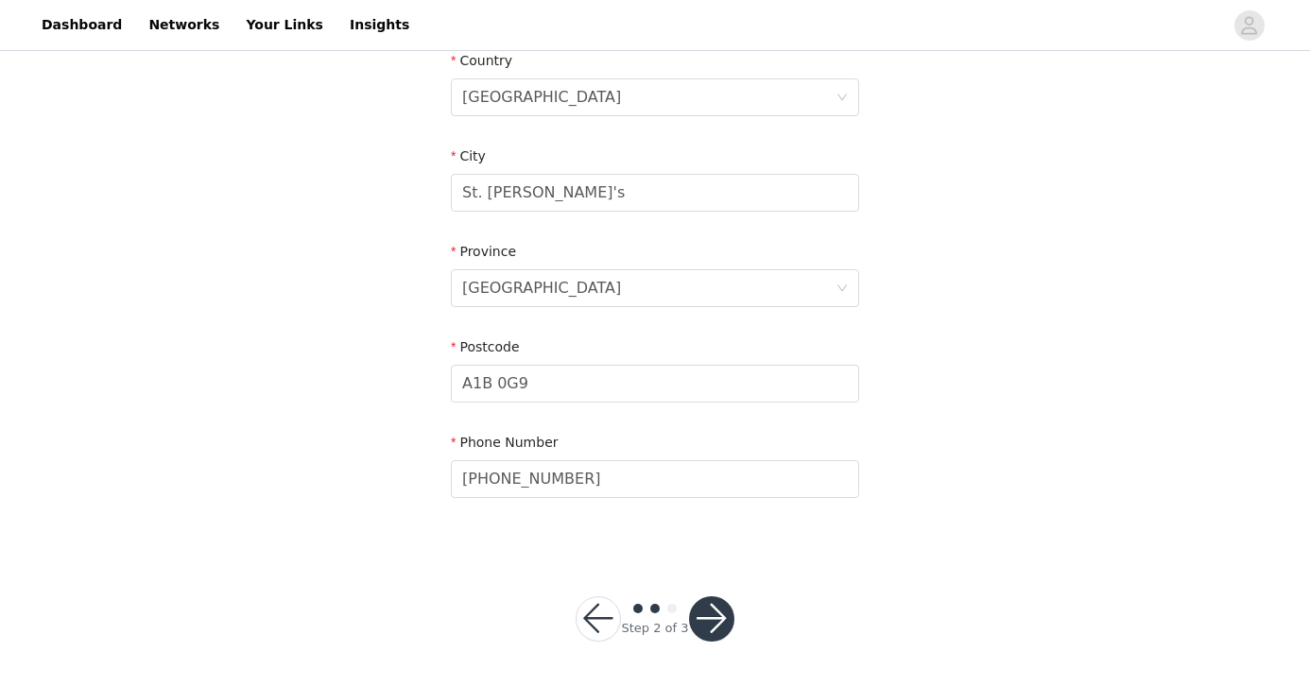
click at [712, 615] on button "button" at bounding box center [711, 618] width 45 height 45
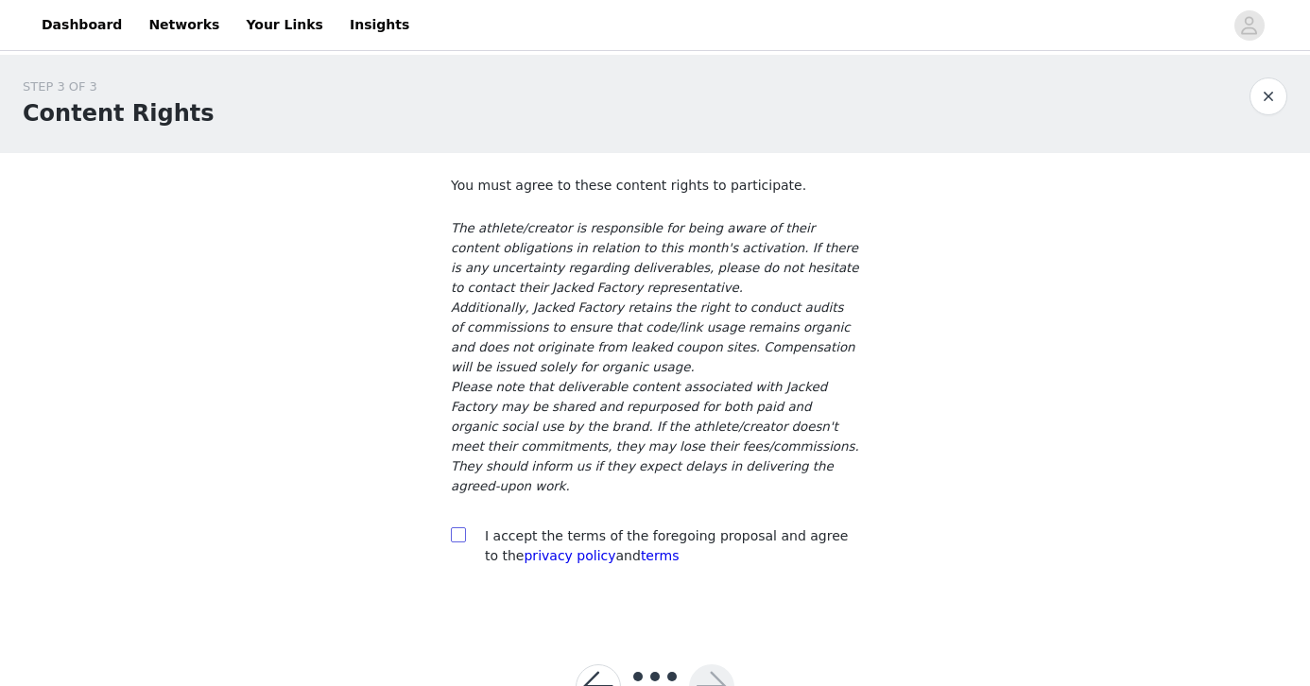
click at [465, 527] on span at bounding box center [458, 534] width 15 height 15
click at [464, 527] on input "checkbox" at bounding box center [457, 533] width 13 height 13
checkbox input "true"
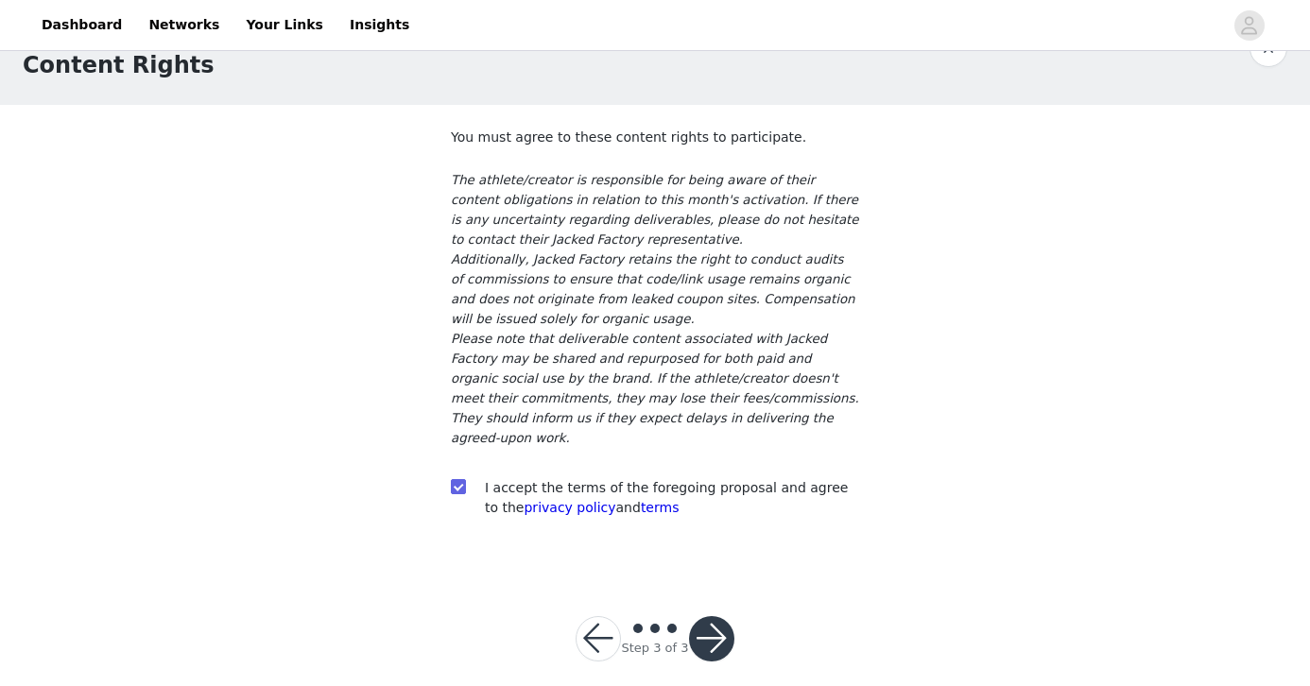
click at [703, 616] on button "button" at bounding box center [711, 638] width 45 height 45
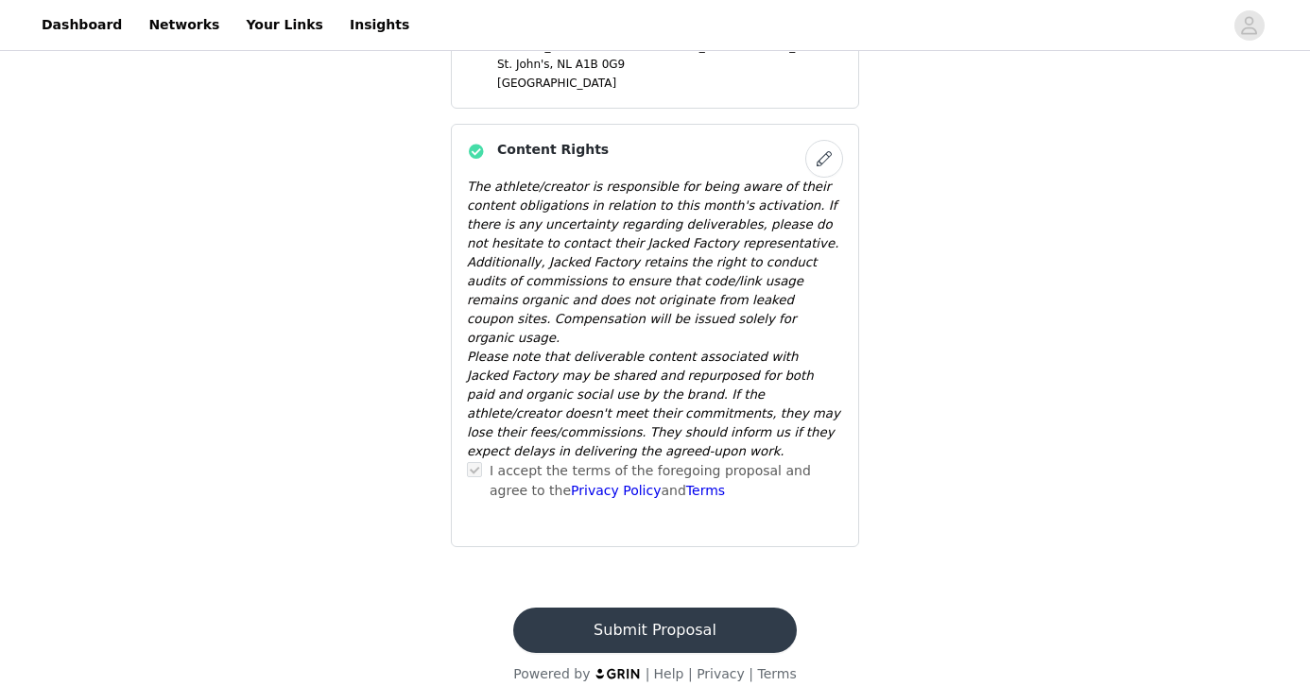
scroll to position [838, 0]
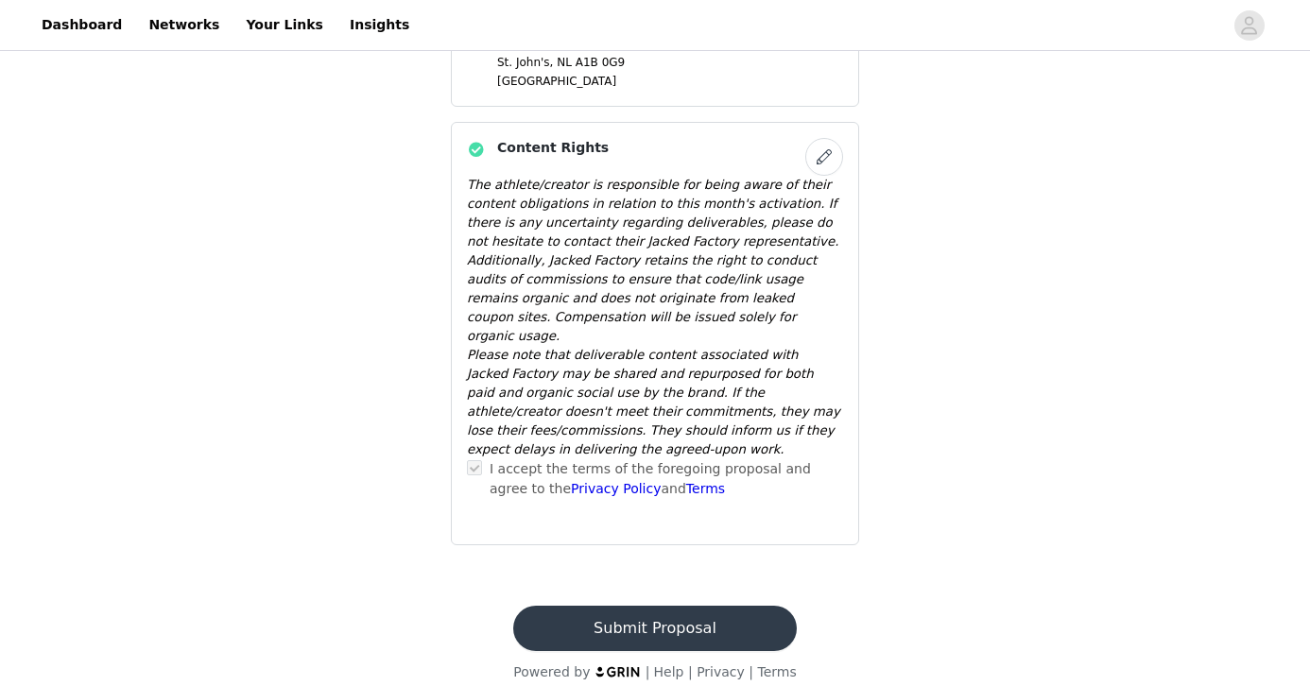
click at [553, 606] on button "Submit Proposal" at bounding box center [654, 628] width 283 height 45
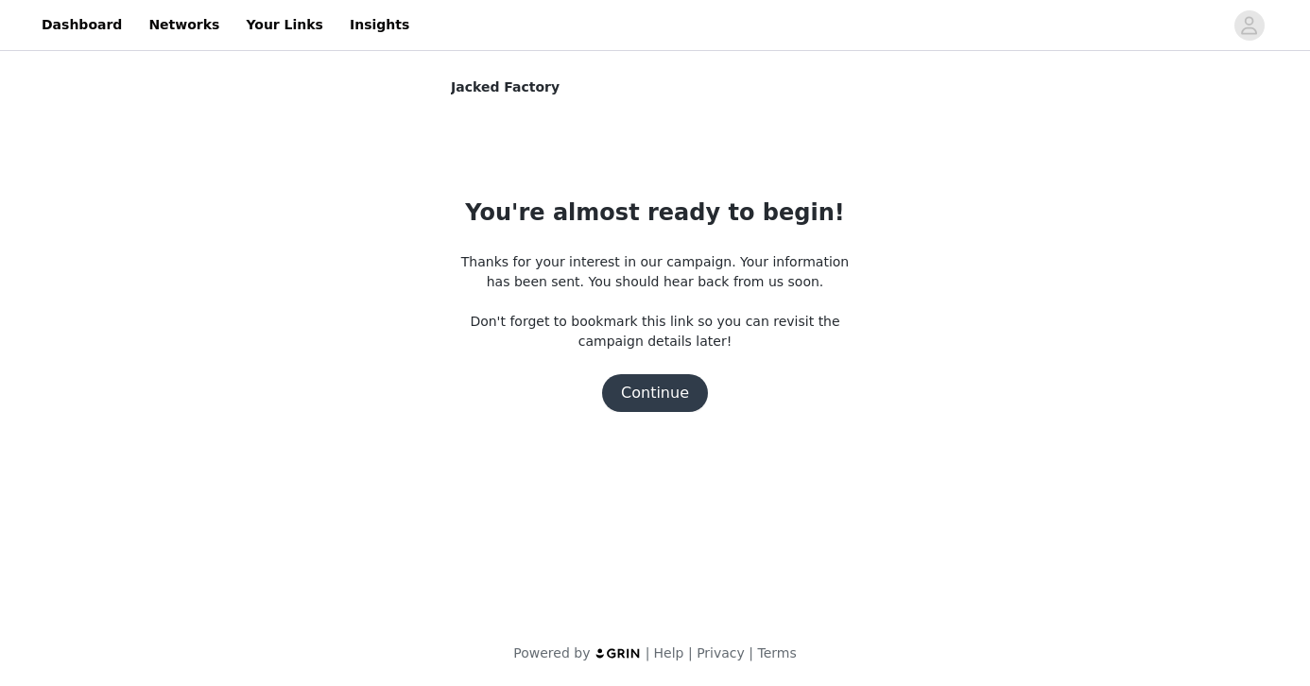
scroll to position [0, 0]
click at [640, 390] on button "Continue" at bounding box center [655, 393] width 106 height 38
